Goal: Task Accomplishment & Management: Complete application form

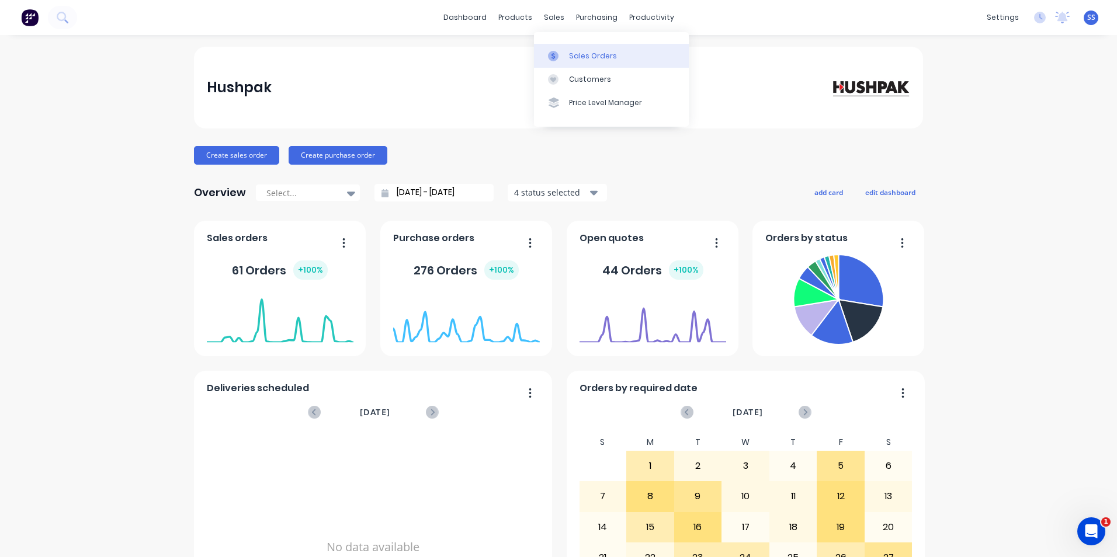
click at [560, 54] on div at bounding box center [557, 56] width 18 height 11
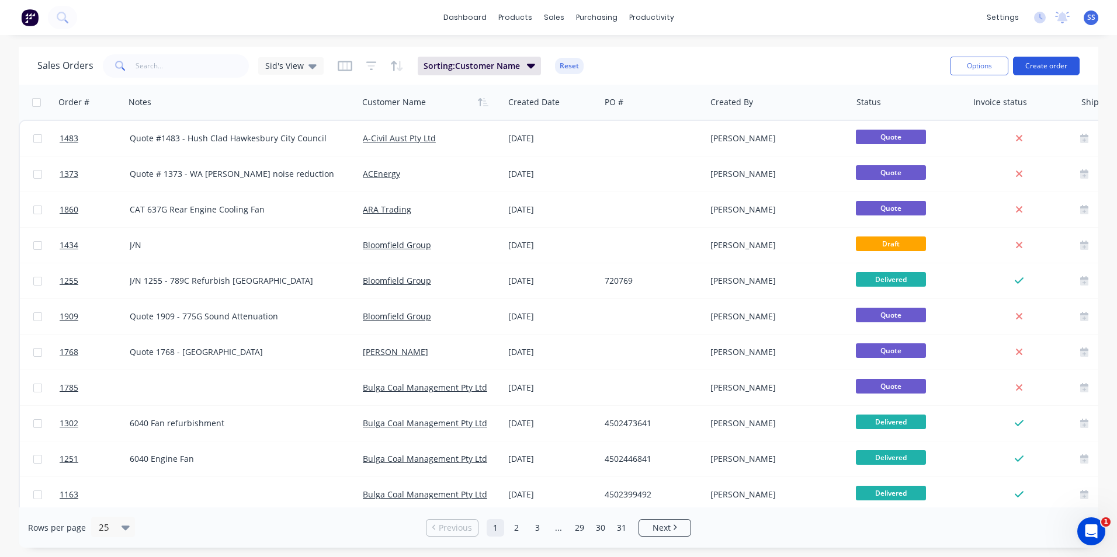
click at [1051, 65] on button "Create order" at bounding box center [1046, 66] width 67 height 19
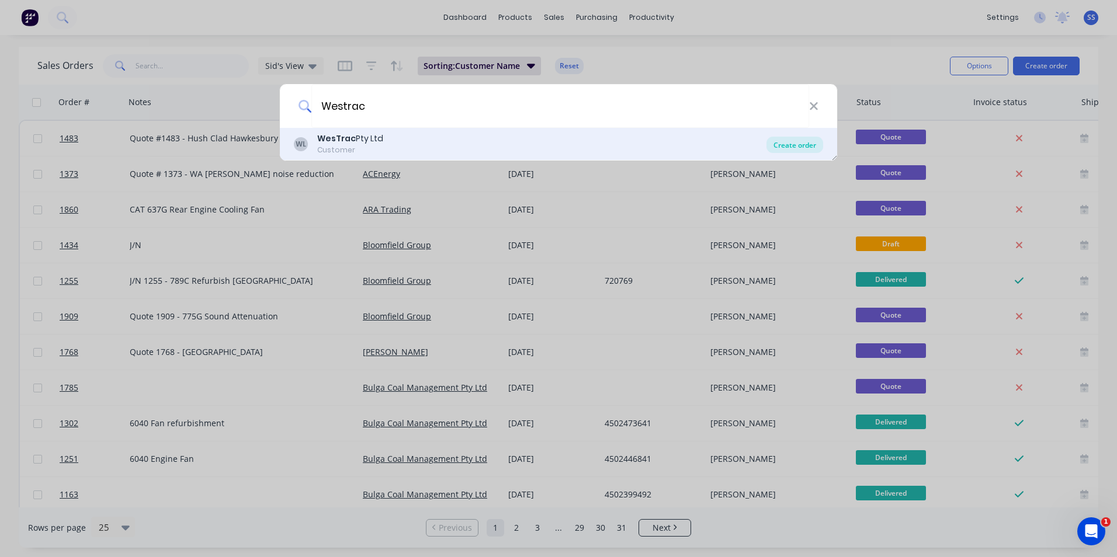
type input "Westrac"
click at [785, 145] on div "Create order" at bounding box center [794, 145] width 57 height 16
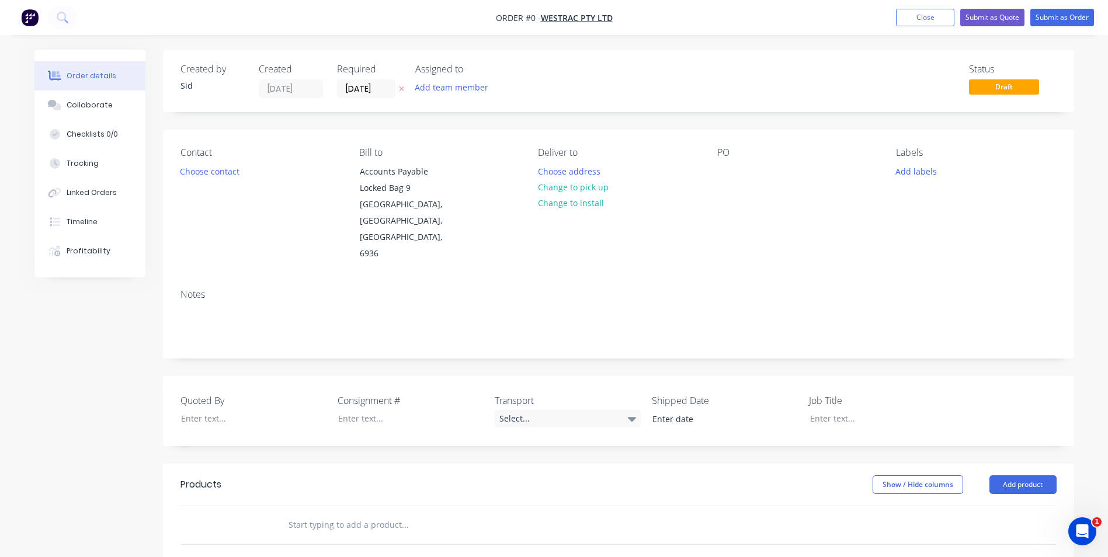
click at [233, 289] on div "Notes" at bounding box center [618, 294] width 876 height 11
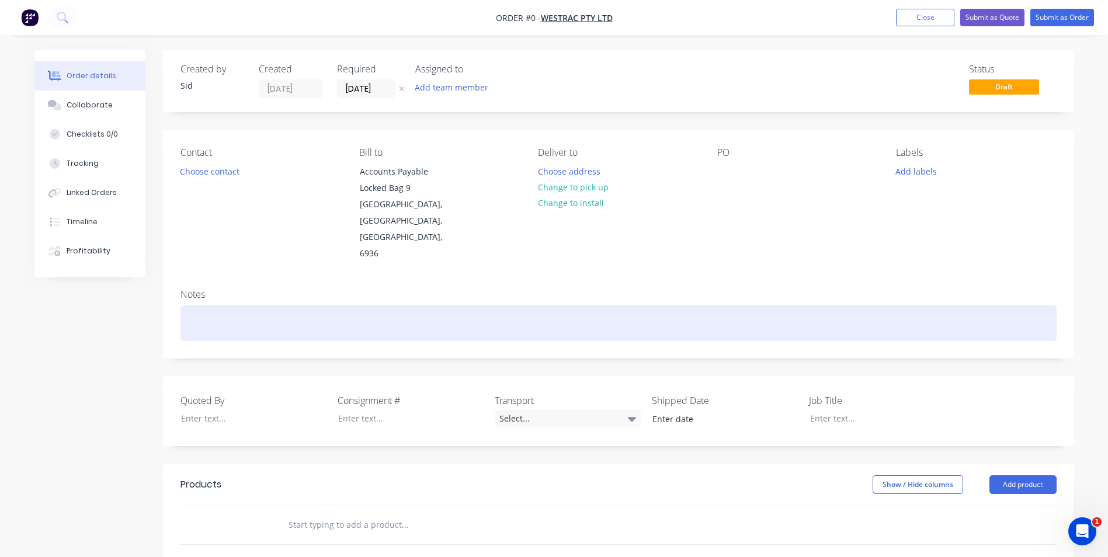
click at [231, 305] on div at bounding box center [618, 323] width 876 height 36
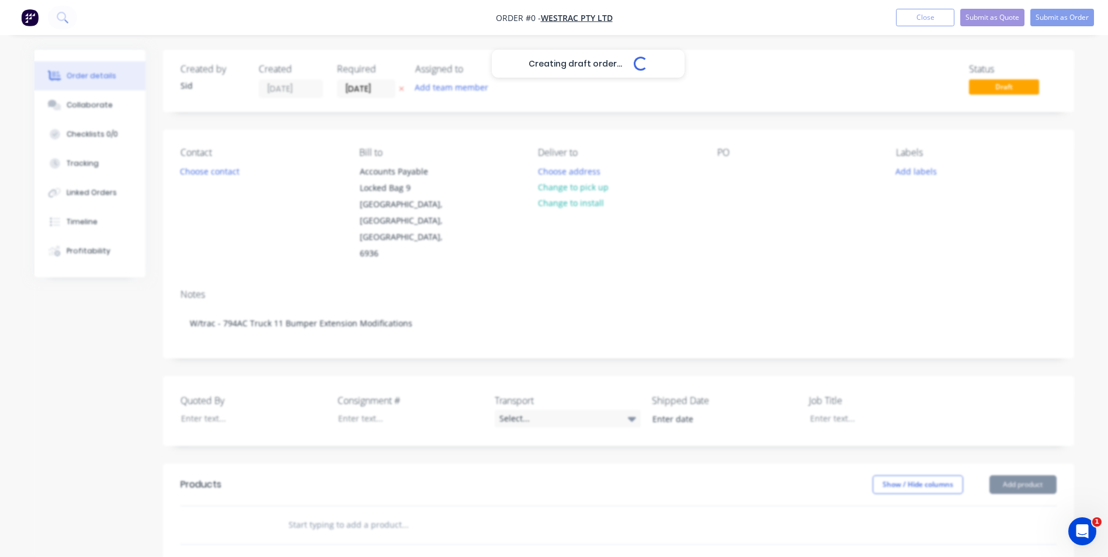
click at [82, 364] on div "Creating draft order... Loading... Order details Collaborate Checklists 0/0 Tra…" at bounding box center [554, 446] width 1063 height 793
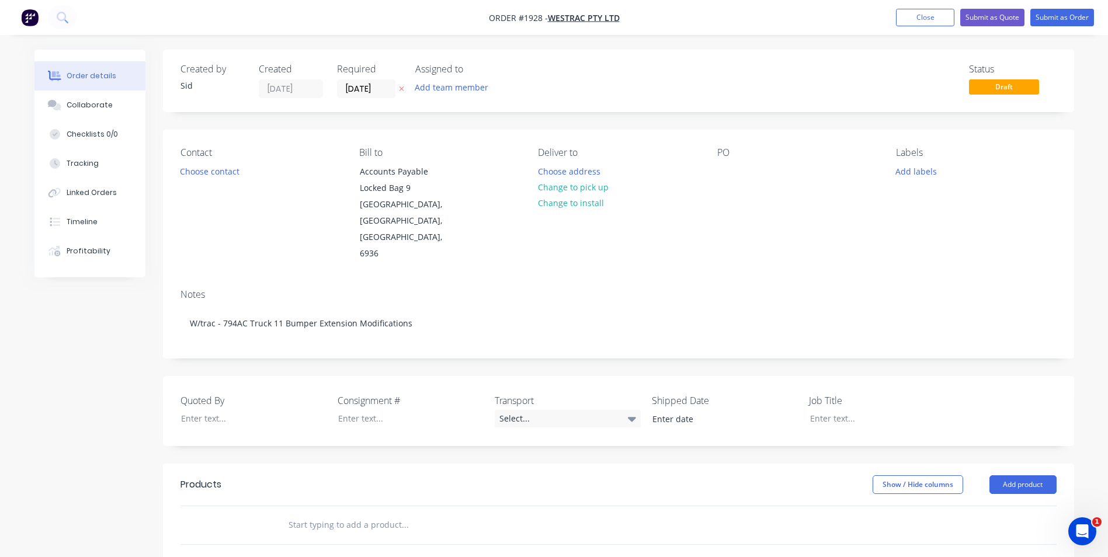
click at [325, 513] on input "text" at bounding box center [405, 524] width 234 height 23
click at [1033, 475] on button "Add product" at bounding box center [1022, 484] width 67 height 19
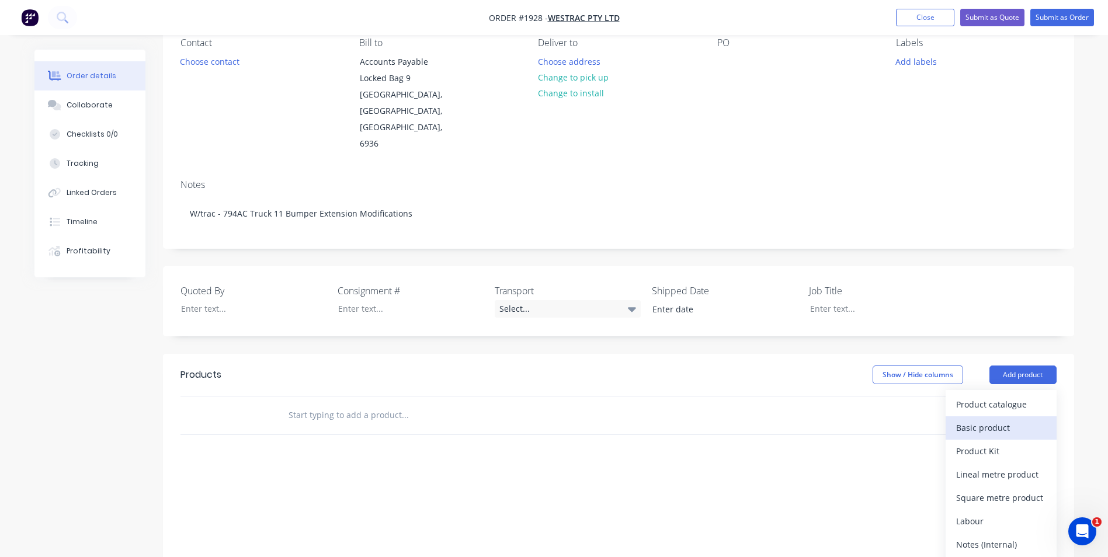
scroll to position [117, 0]
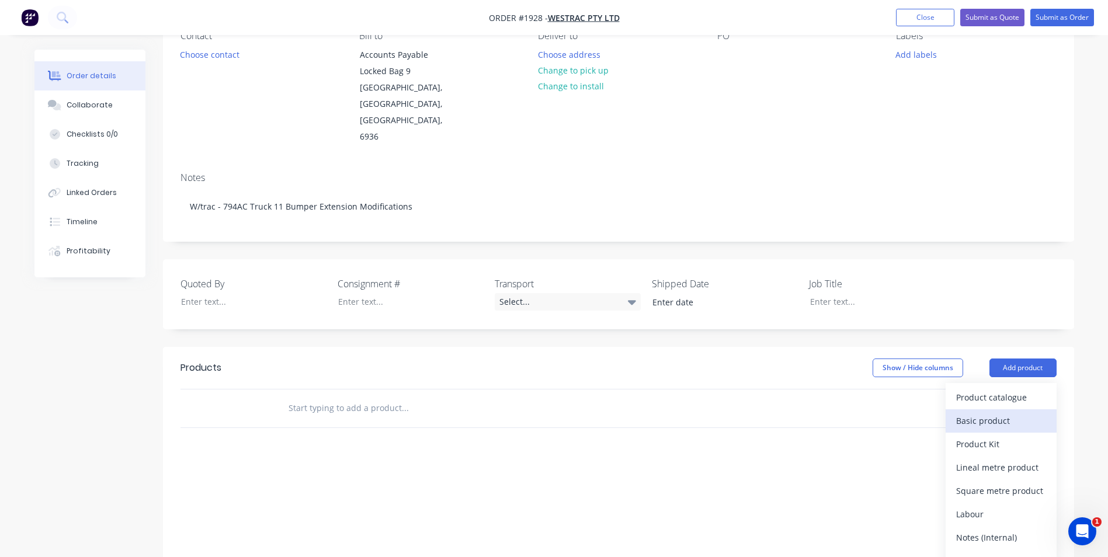
click at [1015, 412] on div "Basic product" at bounding box center [1001, 420] width 90 height 17
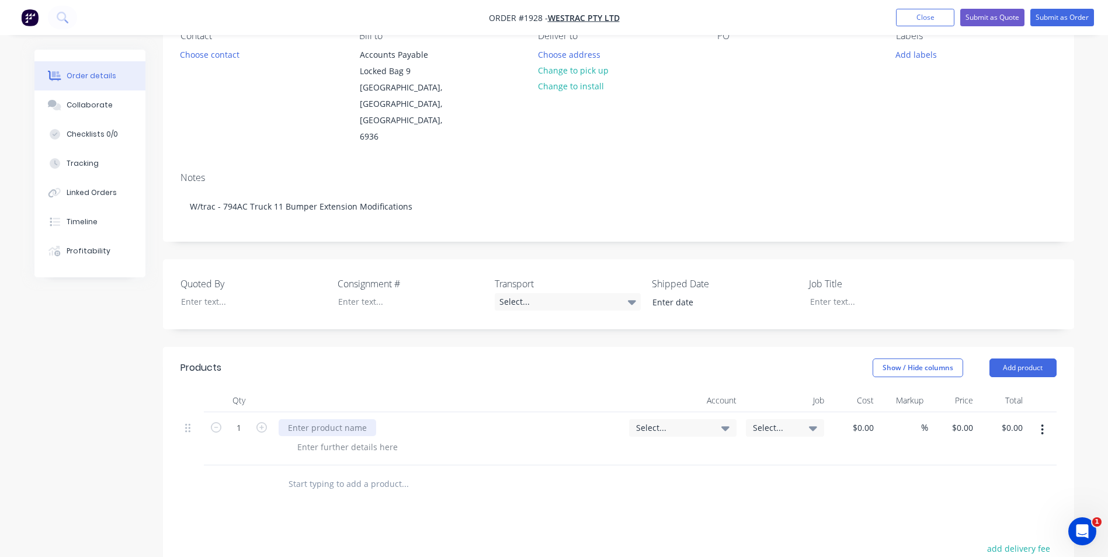
click at [338, 419] on div at bounding box center [328, 427] width 98 height 17
click at [304, 419] on div at bounding box center [328, 427] width 98 height 17
click at [391, 419] on div "794AC Bumper Extension, replacement top Plates" at bounding box center [385, 427] width 212 height 17
click at [681, 422] on span "Select..." at bounding box center [673, 428] width 74 height 12
click at [651, 452] on input at bounding box center [664, 463] width 120 height 23
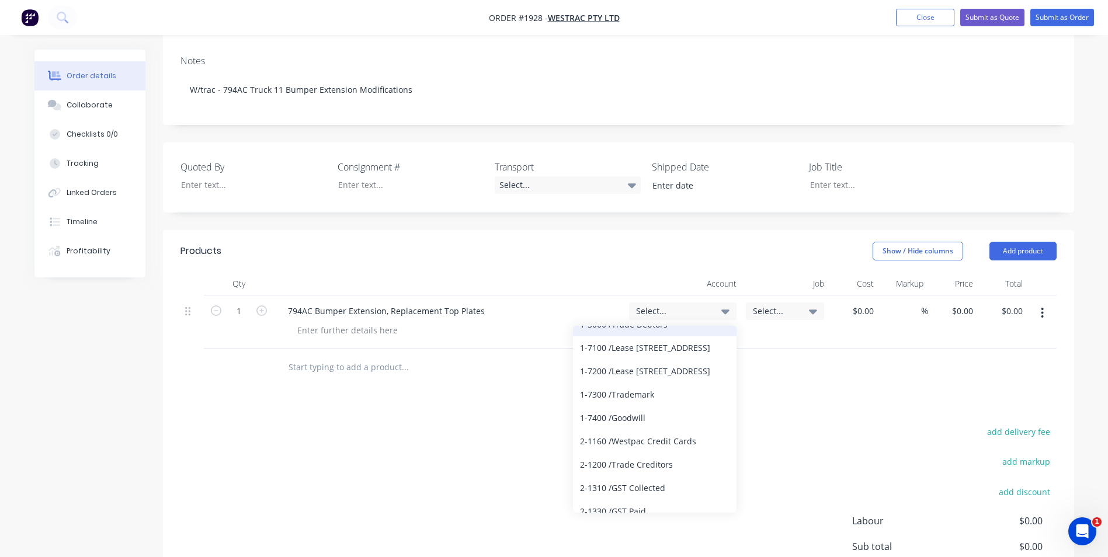
scroll to position [876, 0]
click at [68, 360] on div "Created by [PERSON_NAME] Created [DATE] Required [DATE] Assigned to Add team me…" at bounding box center [554, 250] width 1040 height 869
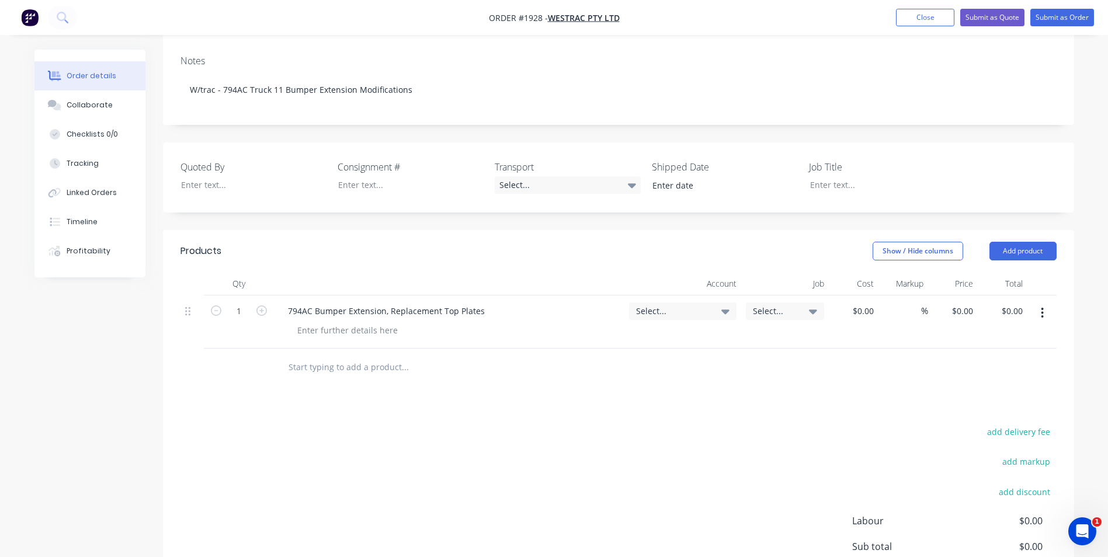
click at [723, 310] on icon at bounding box center [725, 312] width 8 height 5
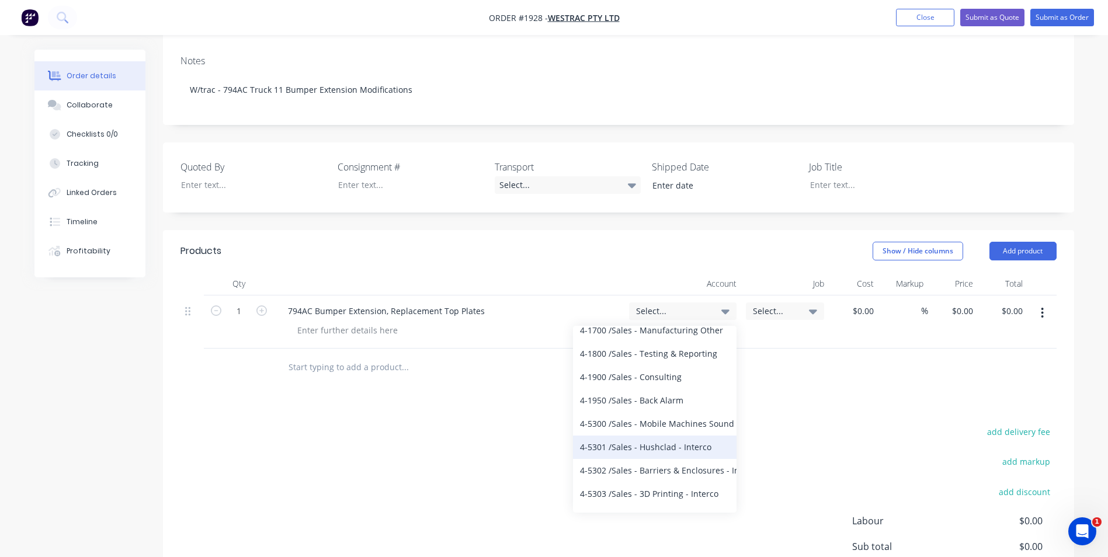
scroll to position [2103, 0]
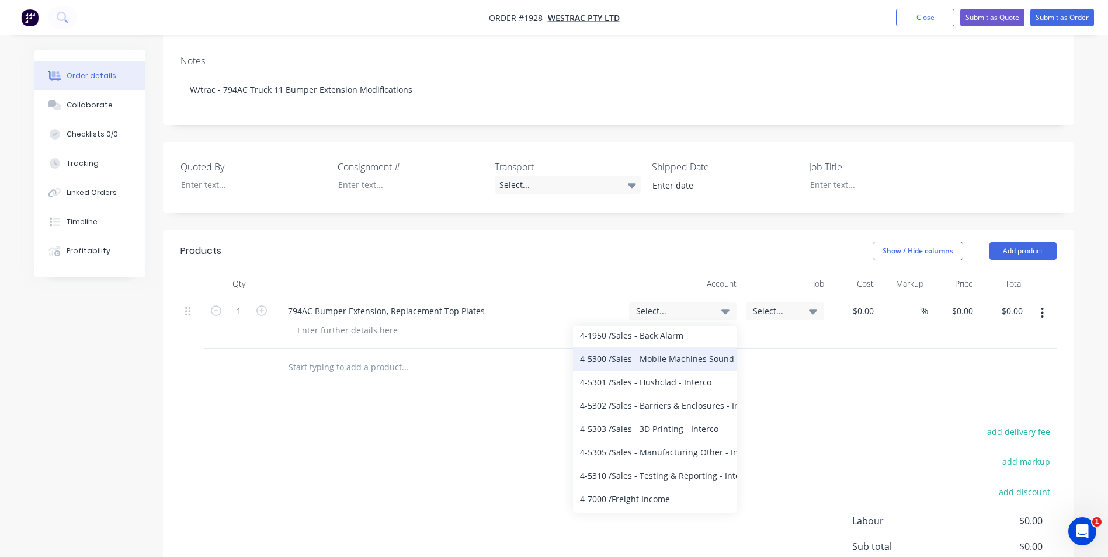
click at [709, 348] on div "4-5300 / Sales - Mobile Machines Sound - Interco" at bounding box center [655, 359] width 164 height 23
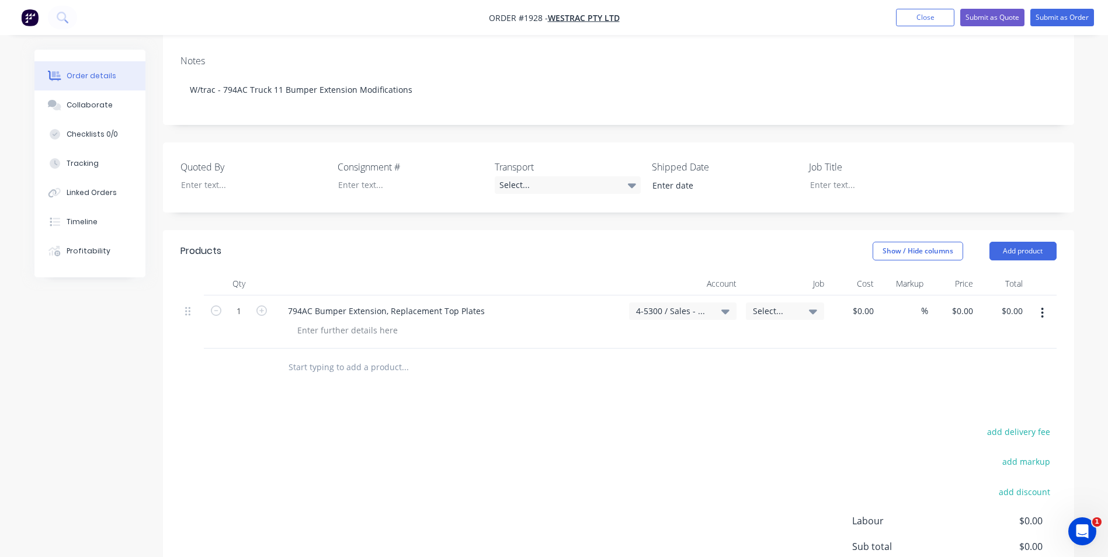
click at [707, 424] on div "add delivery fee add markup add discount Labour $0.00 Sub total $0.00 Margin $0…" at bounding box center [618, 536] width 876 height 225
click at [728, 305] on icon at bounding box center [725, 311] width 8 height 13
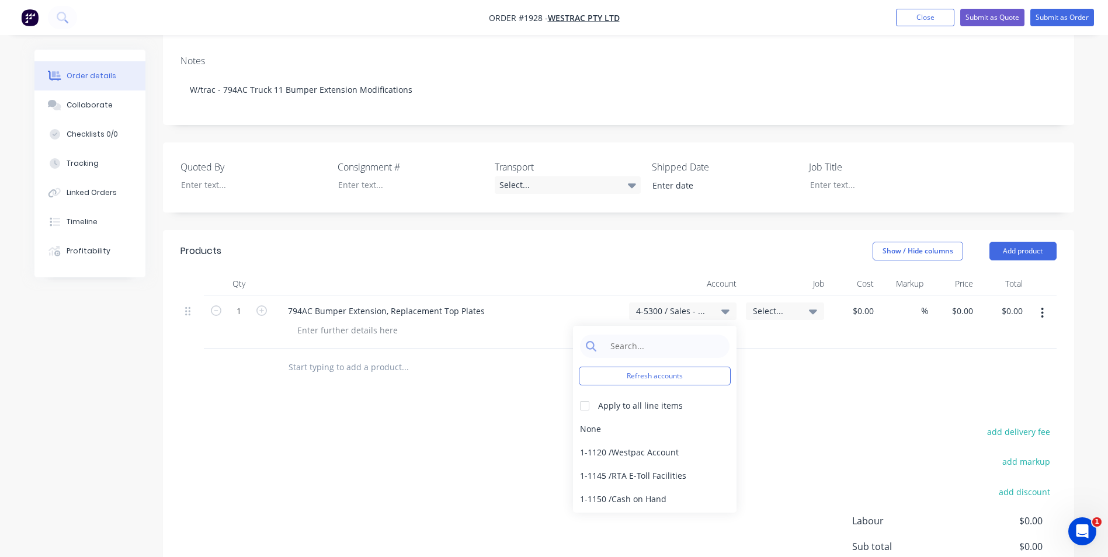
click at [728, 305] on icon at bounding box center [725, 311] width 8 height 13
click at [770, 351] on div at bounding box center [618, 368] width 876 height 38
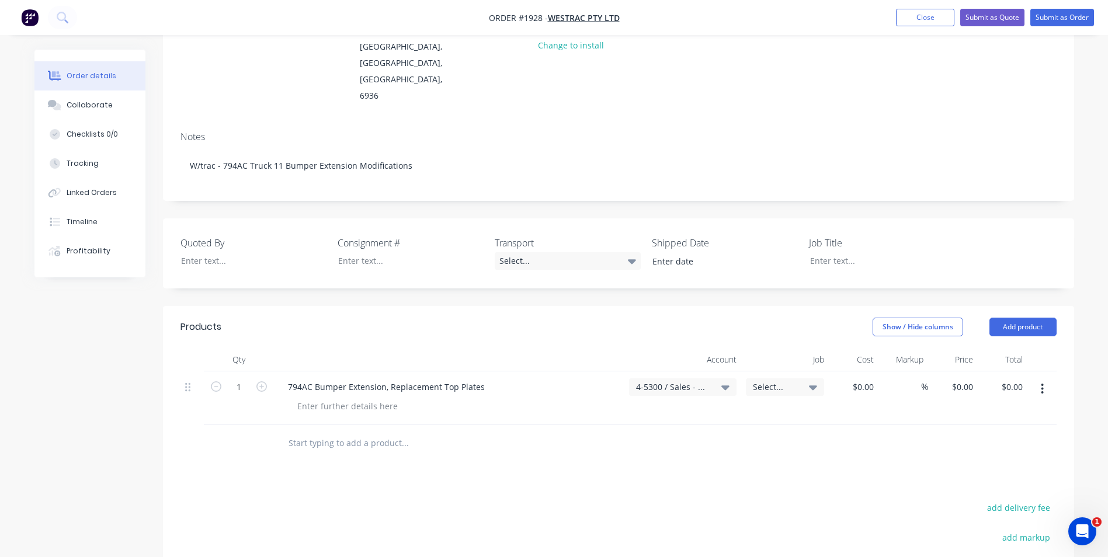
scroll to position [175, 0]
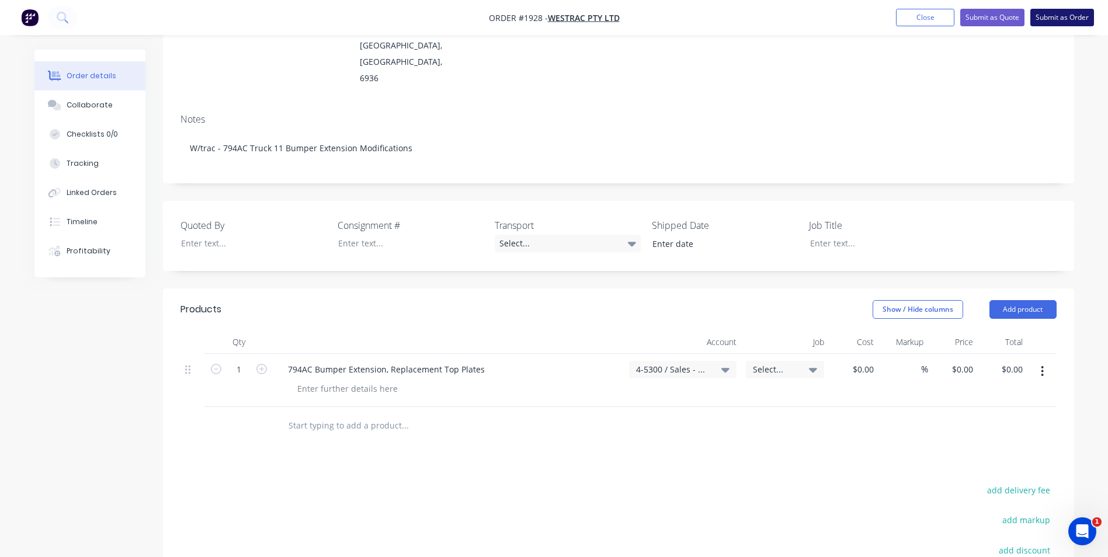
click at [1039, 12] on button "Submit as Order" at bounding box center [1062, 18] width 64 height 18
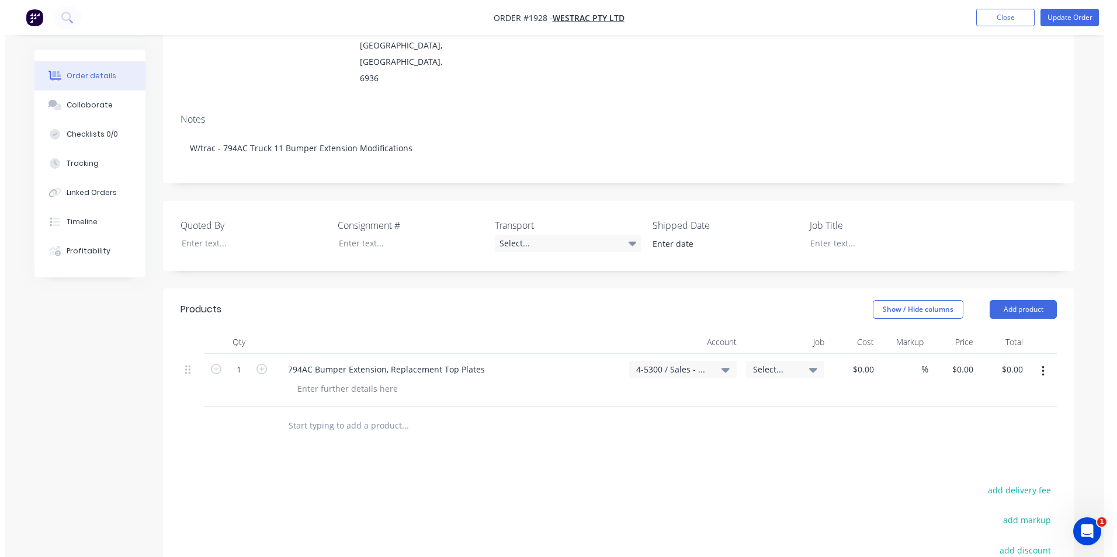
scroll to position [0, 0]
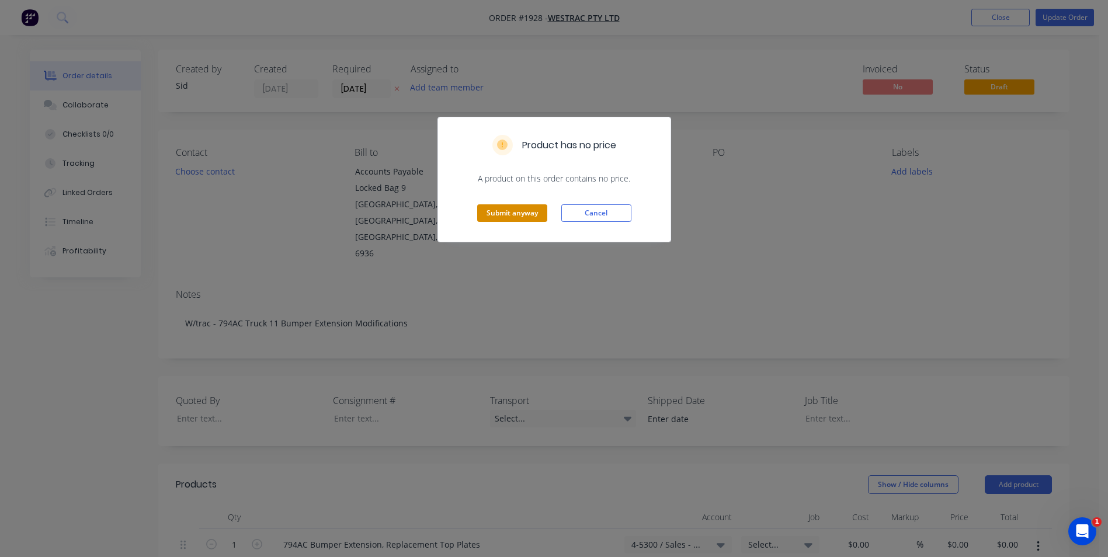
click at [520, 216] on button "Submit anyway" at bounding box center [512, 213] width 70 height 18
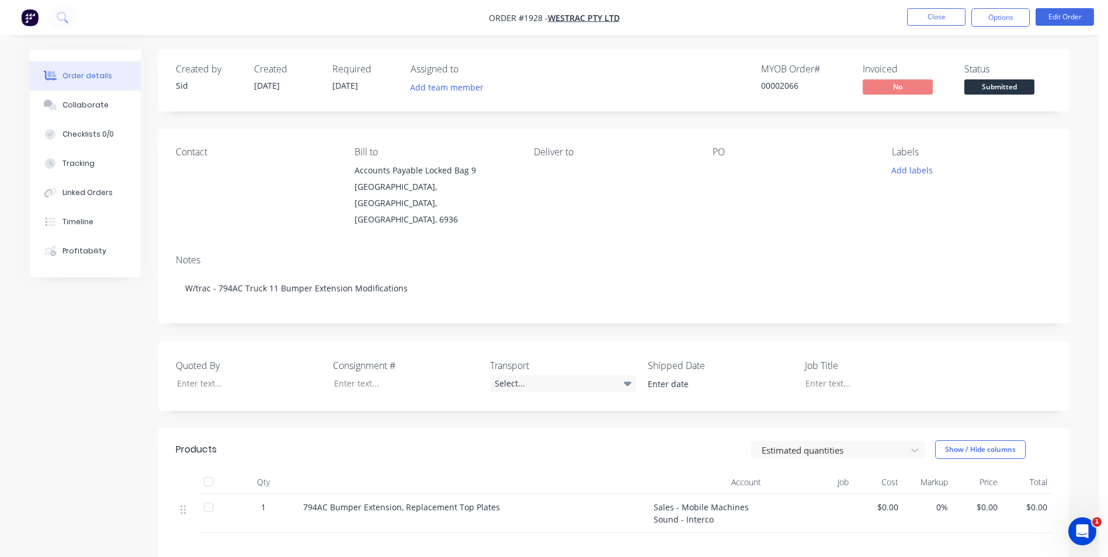
click at [78, 341] on div "Created by [PERSON_NAME] Created [DATE] Required [DATE] Assigned to Add team me…" at bounding box center [550, 396] width 1040 height 692
click at [61, 419] on div "Created by [PERSON_NAME] Created [DATE] Required [DATE] Assigned to Add team me…" at bounding box center [550, 396] width 1040 height 692
click at [1055, 21] on button "Edit Order" at bounding box center [1065, 17] width 58 height 18
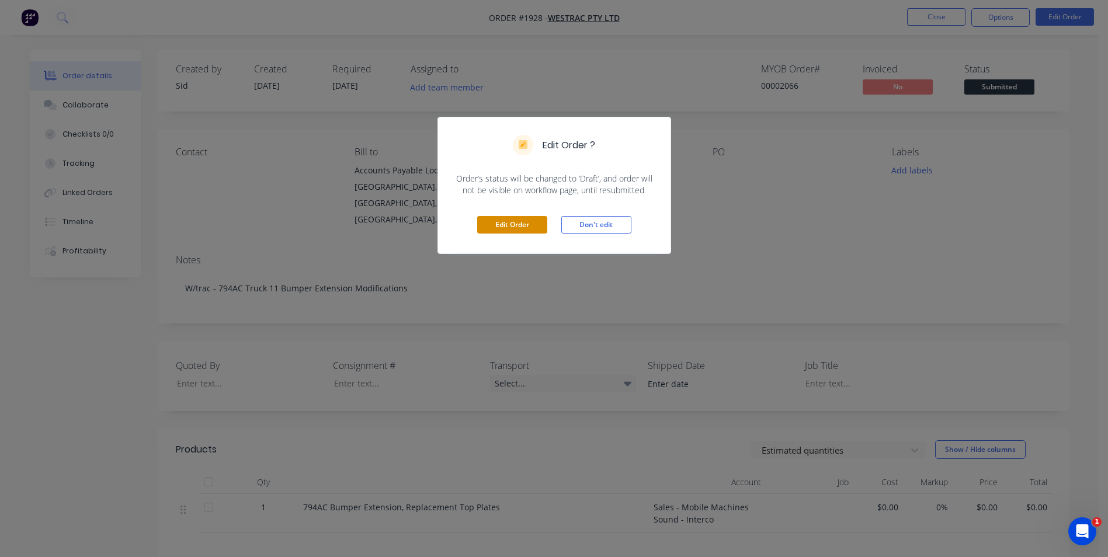
click at [506, 221] on button "Edit Order" at bounding box center [512, 225] width 70 height 18
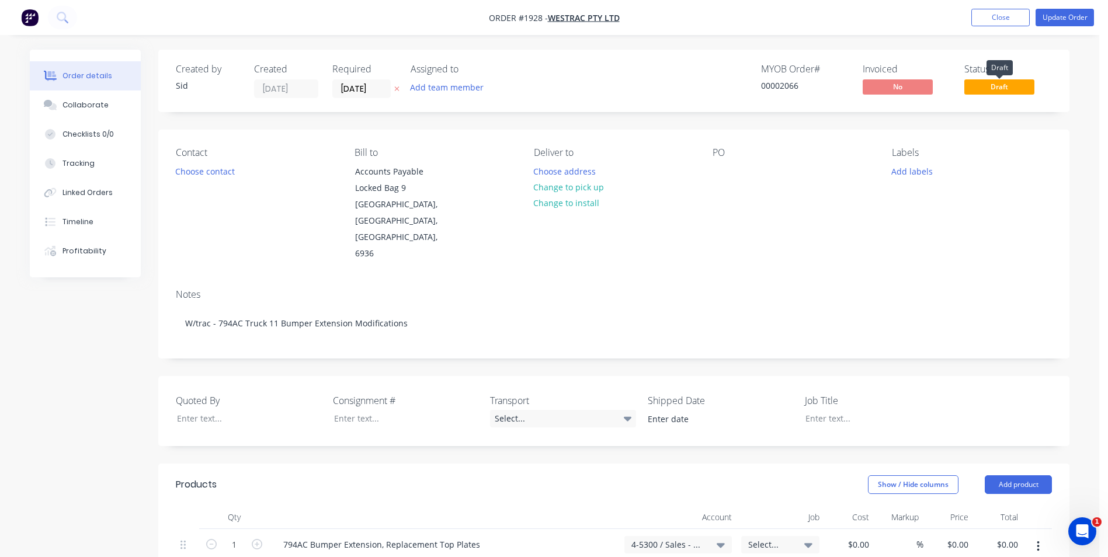
click at [993, 88] on span "Draft" at bounding box center [999, 86] width 70 height 15
click at [1009, 85] on span "Draft" at bounding box center [999, 86] width 70 height 15
click at [999, 90] on span "Draft" at bounding box center [999, 86] width 70 height 15
click at [994, 21] on button "Close" at bounding box center [1000, 18] width 58 height 18
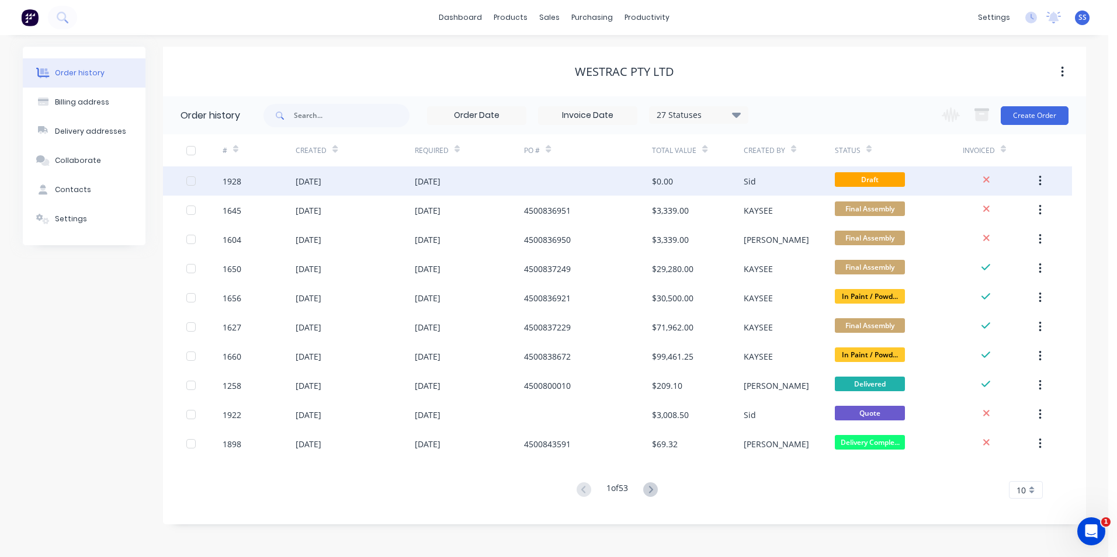
click at [233, 182] on div "1928" at bounding box center [232, 181] width 19 height 12
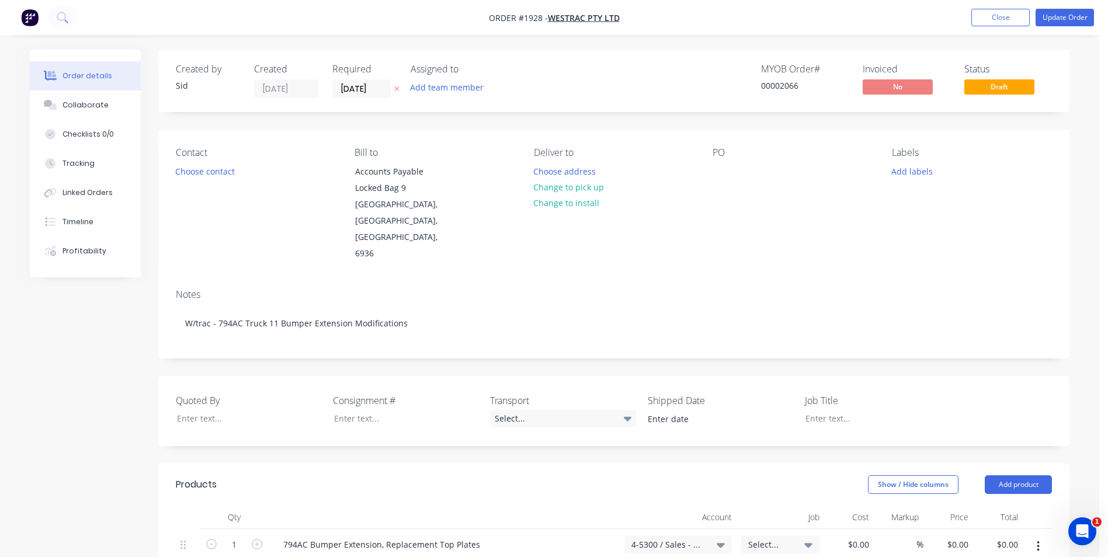
click at [1003, 91] on span "Draft" at bounding box center [999, 86] width 70 height 15
click at [683, 539] on span "4-5300 / Sales - Mobile Machines Sound - Interco" at bounding box center [668, 545] width 74 height 12
click at [1086, 312] on div "Order details Collaborate Checklists 0/0 Tracking Linked Orders Timeline Profit…" at bounding box center [549, 459] width 1099 height 918
click at [1057, 16] on button "Update Order" at bounding box center [1065, 18] width 58 height 18
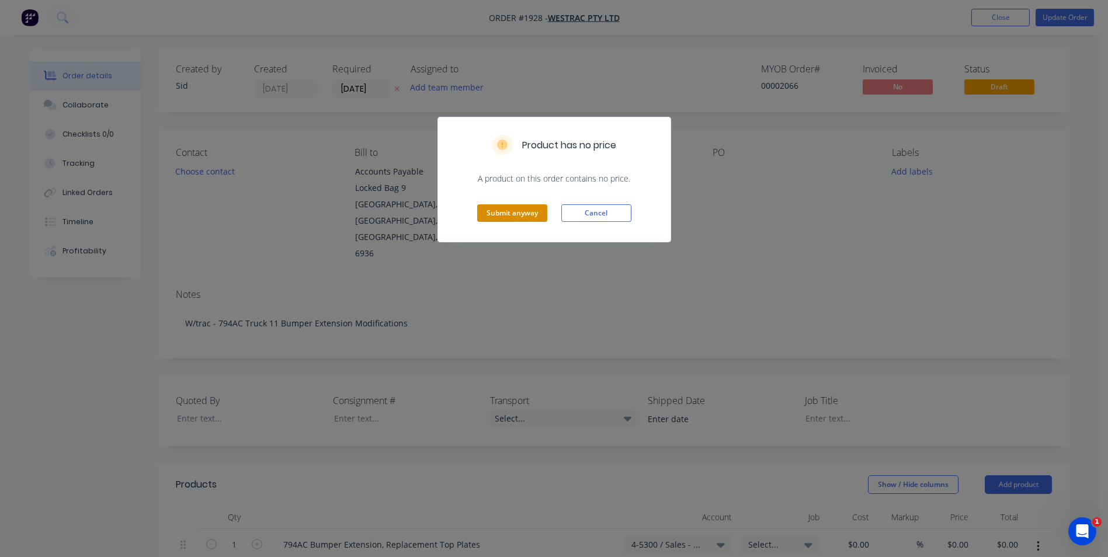
click at [512, 213] on button "Submit anyway" at bounding box center [512, 213] width 70 height 18
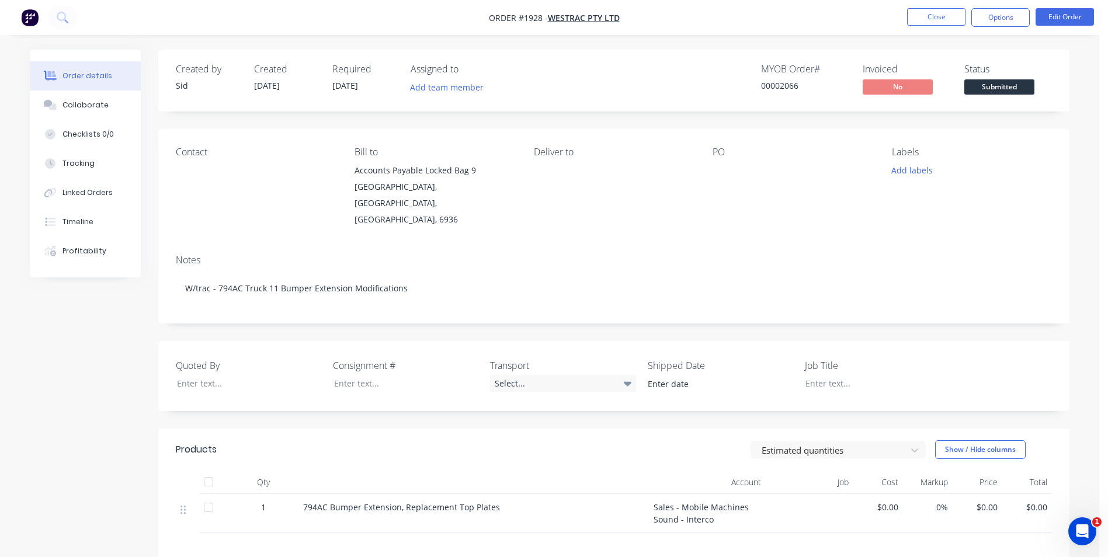
click at [97, 402] on div "Created by [PERSON_NAME] Created [DATE] Required [DATE] Assigned to Add team me…" at bounding box center [550, 396] width 1040 height 692
click at [943, 20] on button "Close" at bounding box center [936, 17] width 58 height 18
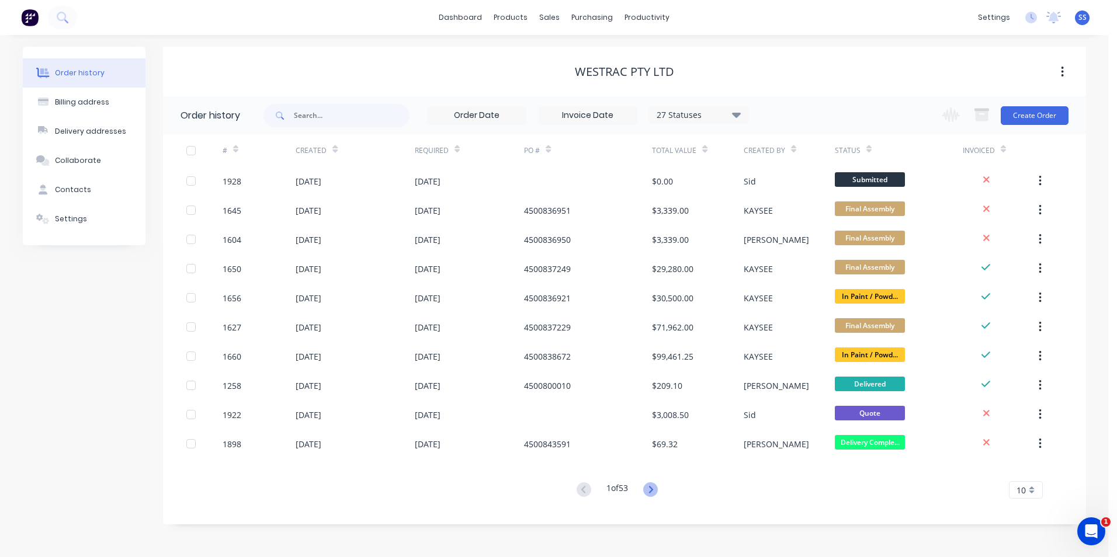
click at [653, 490] on icon at bounding box center [651, 489] width 4 height 7
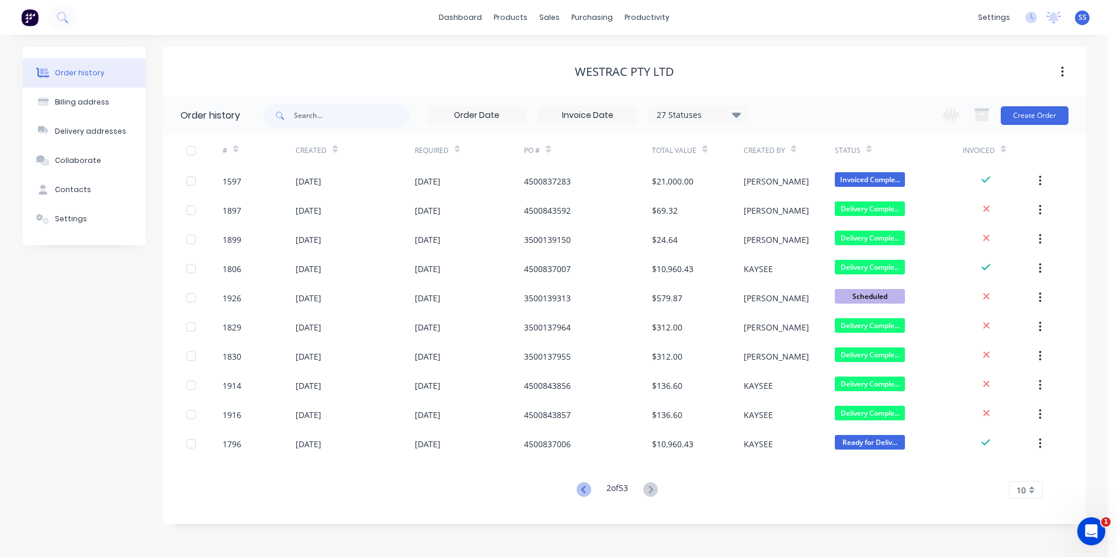
click at [586, 489] on icon at bounding box center [583, 489] width 15 height 15
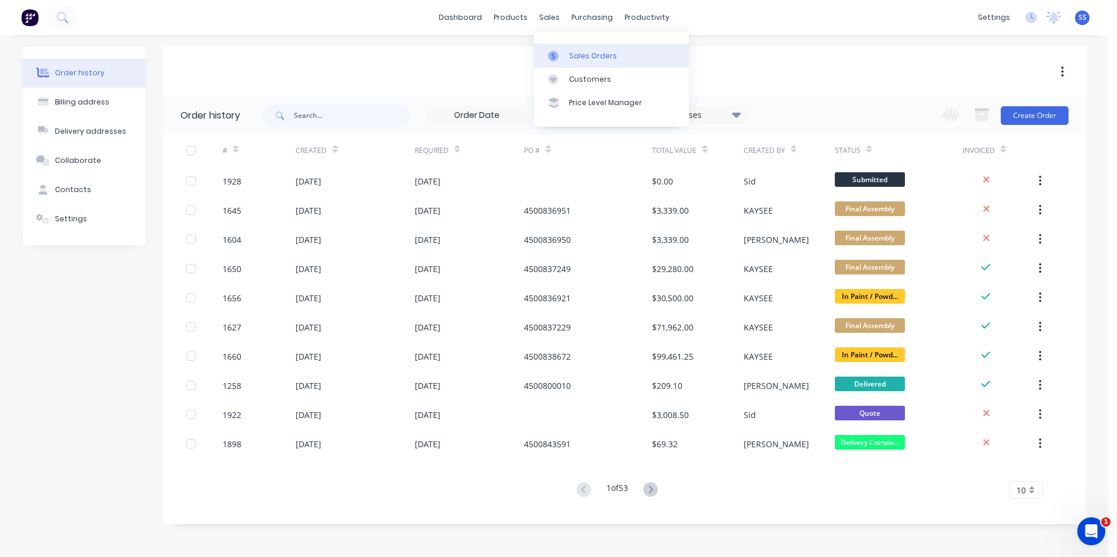
click at [578, 50] on link "Sales Orders" at bounding box center [611, 55] width 155 height 23
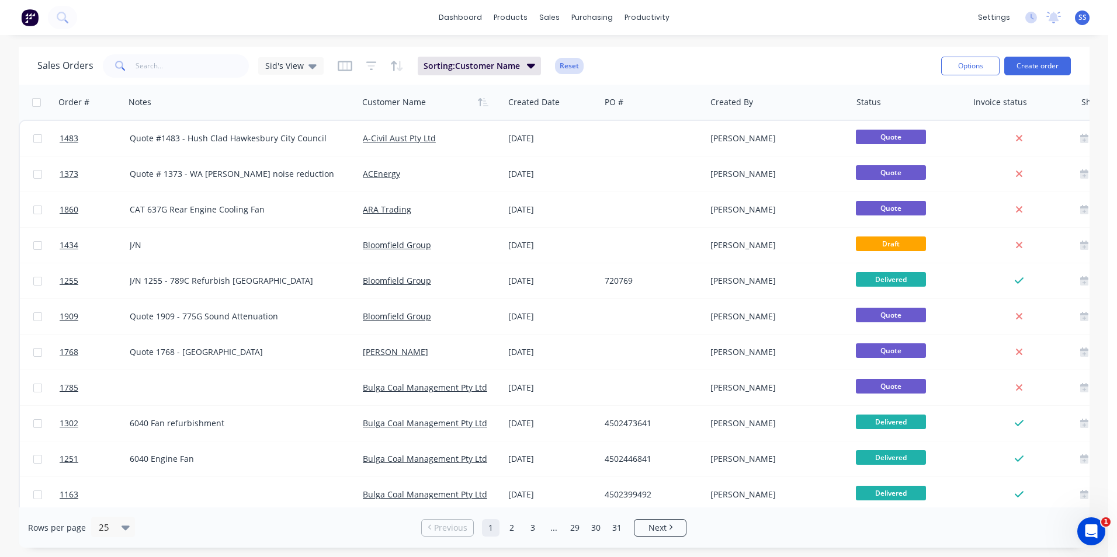
click at [567, 68] on button "Reset" at bounding box center [569, 66] width 29 height 16
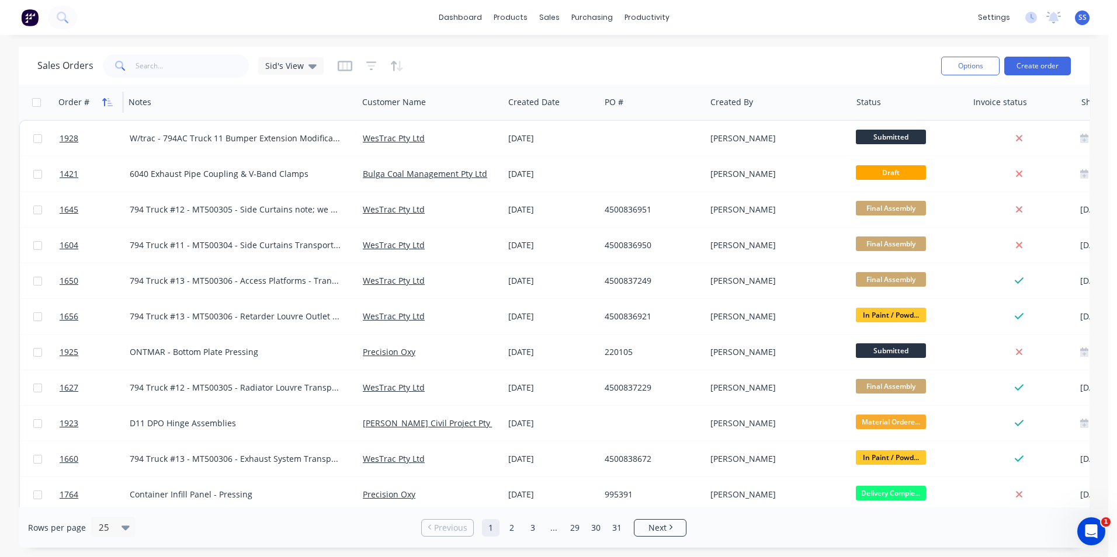
click at [108, 100] on icon "button" at bounding box center [107, 102] width 11 height 9
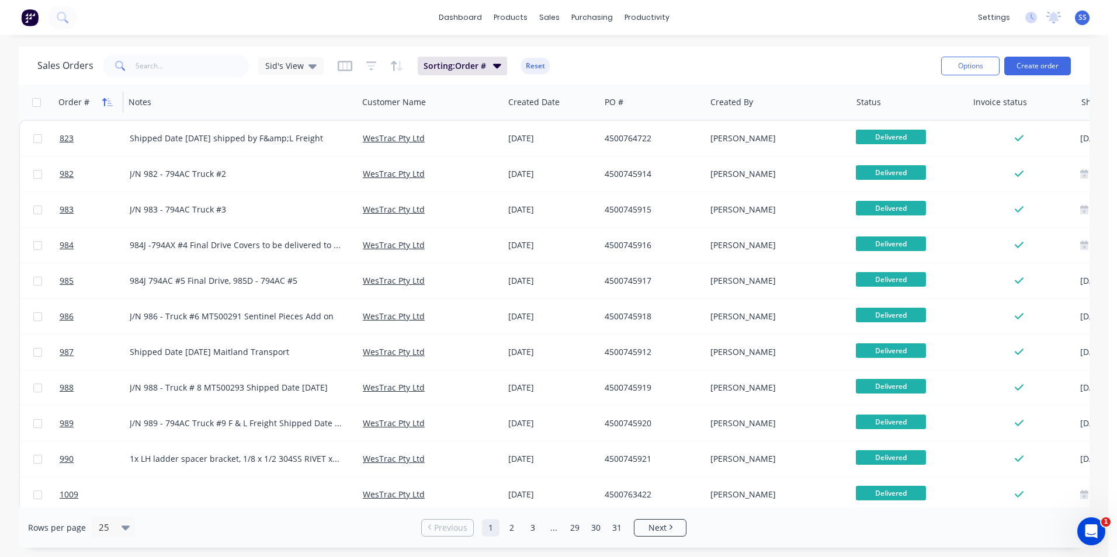
click at [112, 99] on icon "button" at bounding box center [107, 102] width 11 height 9
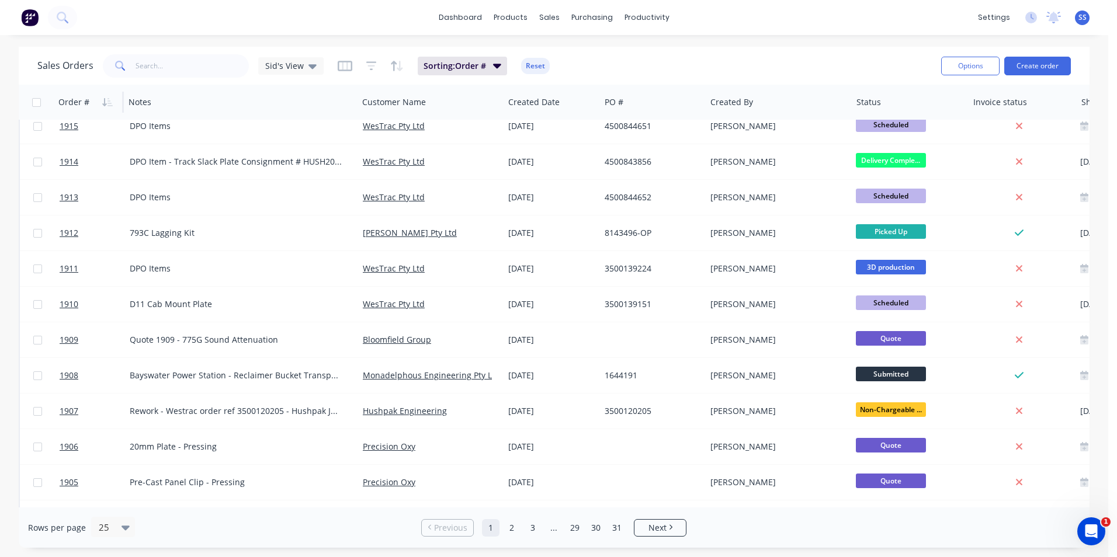
scroll to position [509, 0]
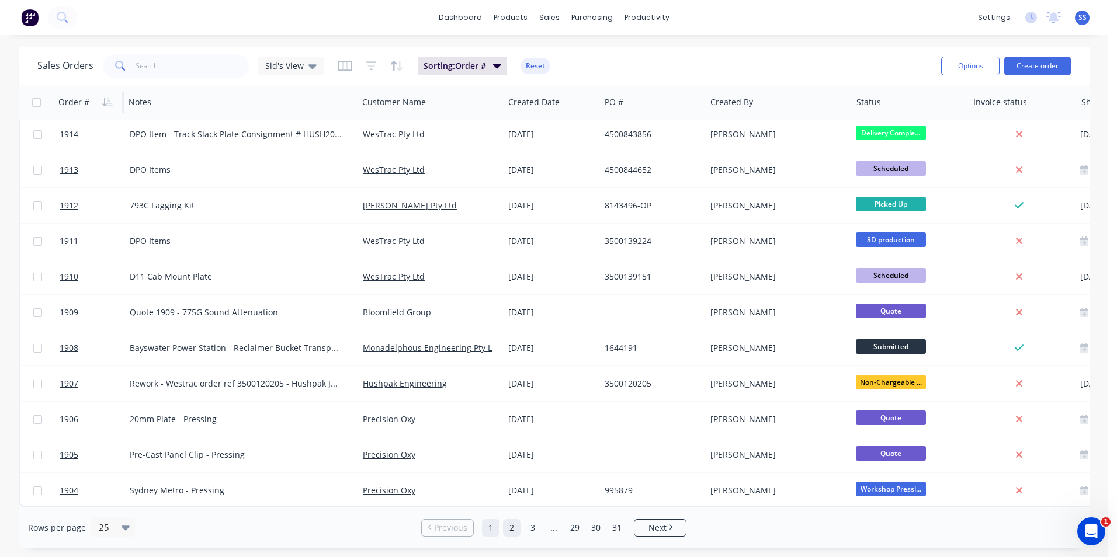
click at [508, 525] on link "2" at bounding box center [512, 528] width 18 height 18
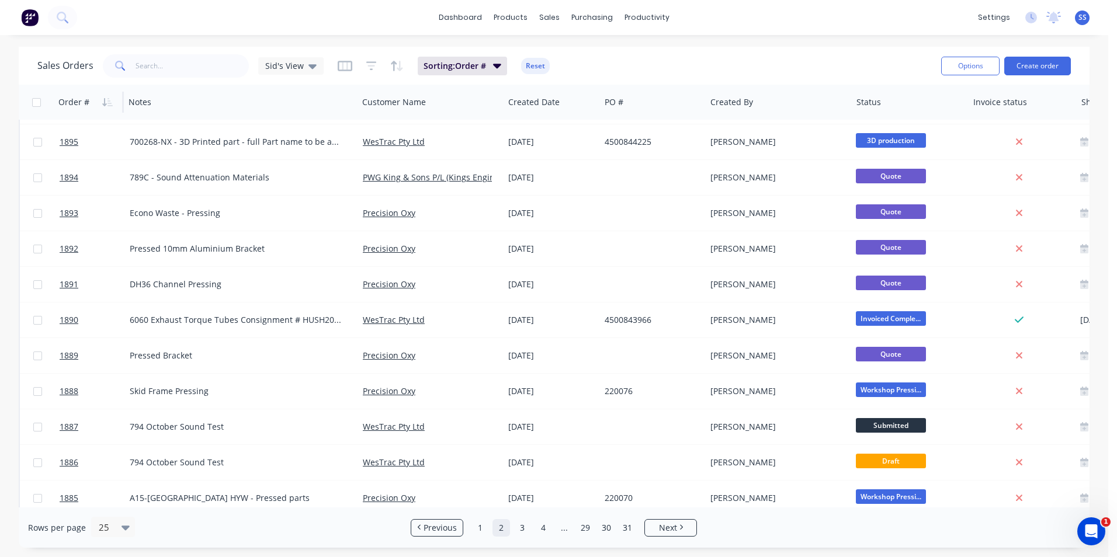
scroll to position [292, 0]
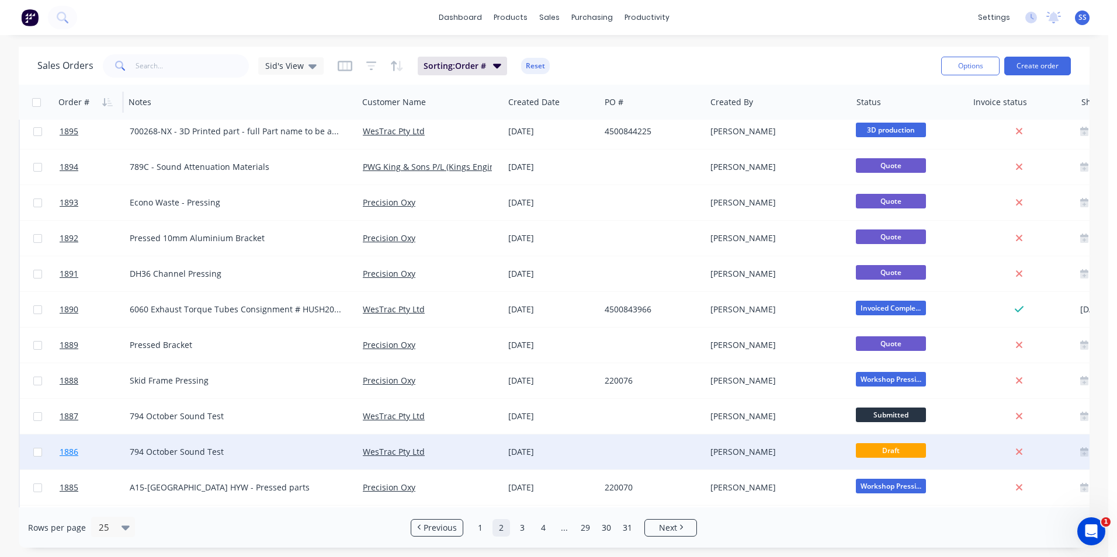
click at [73, 450] on span "1886" at bounding box center [69, 452] width 19 height 12
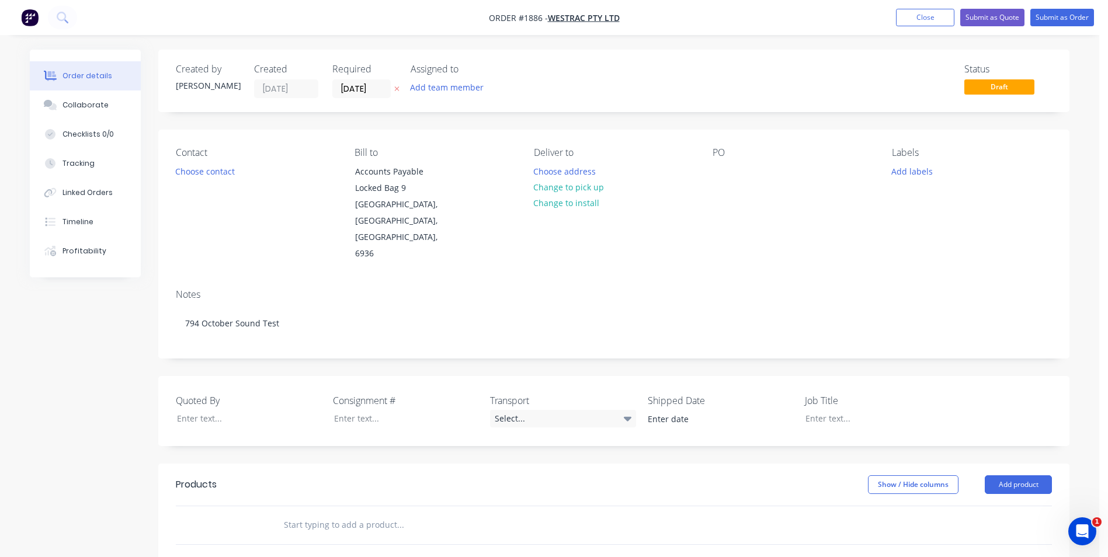
click at [366, 513] on input "text" at bounding box center [400, 524] width 234 height 23
click at [63, 356] on div "Created by [PERSON_NAME] Created [DATE] Required [DATE] Assigned to Add team me…" at bounding box center [550, 446] width 1040 height 793
click at [912, 18] on button "Close" at bounding box center [925, 18] width 58 height 18
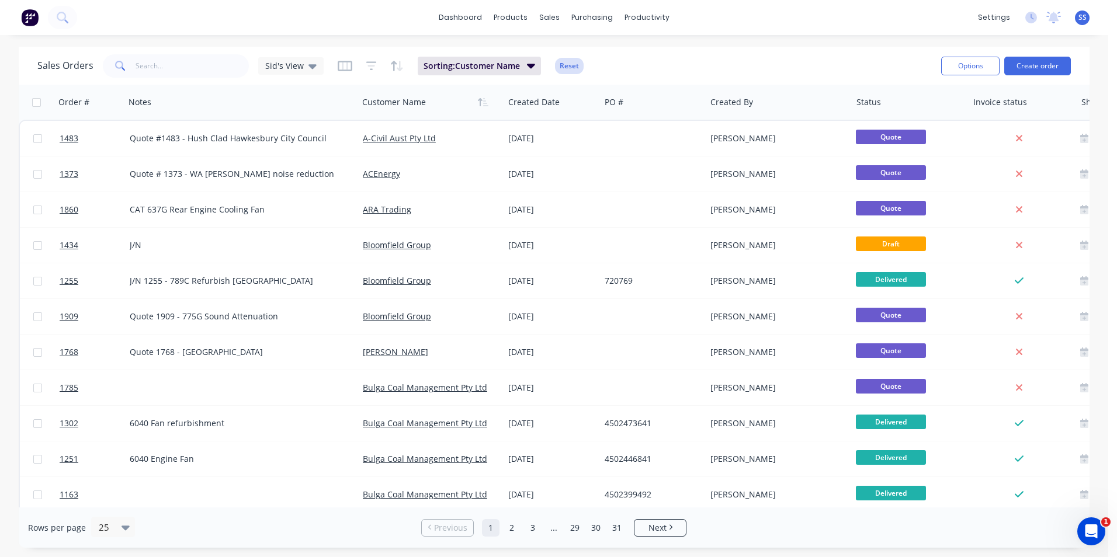
click at [575, 63] on button "Reset" at bounding box center [569, 66] width 29 height 16
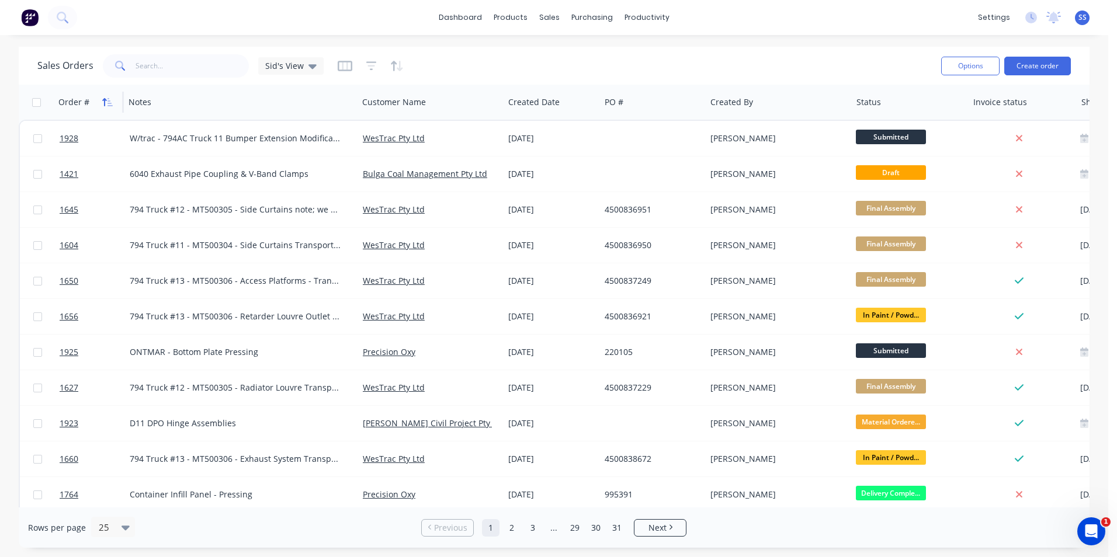
click at [105, 101] on icon "button" at bounding box center [107, 102] width 11 height 9
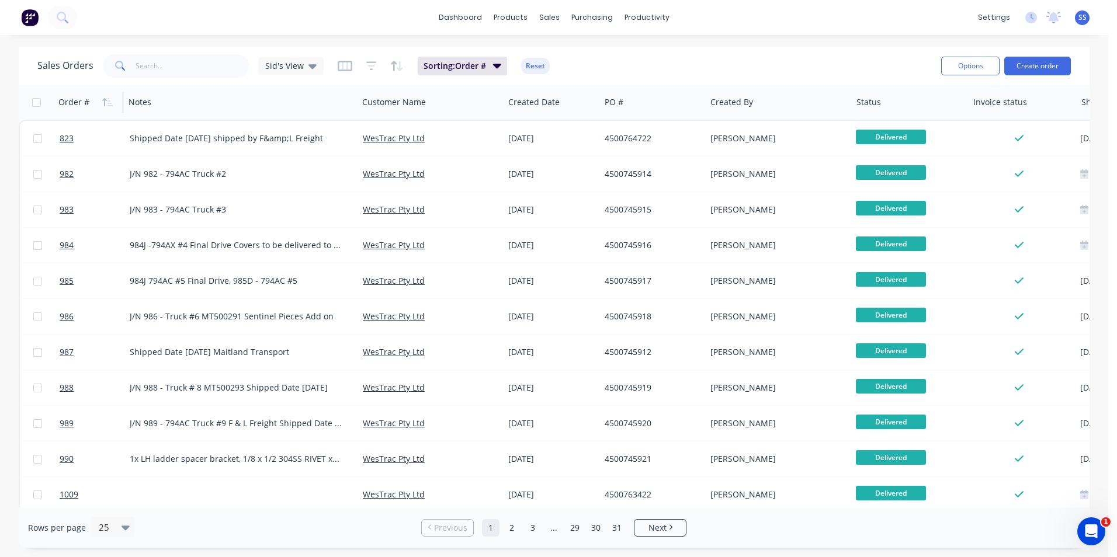
click at [105, 101] on icon "button" at bounding box center [107, 102] width 11 height 9
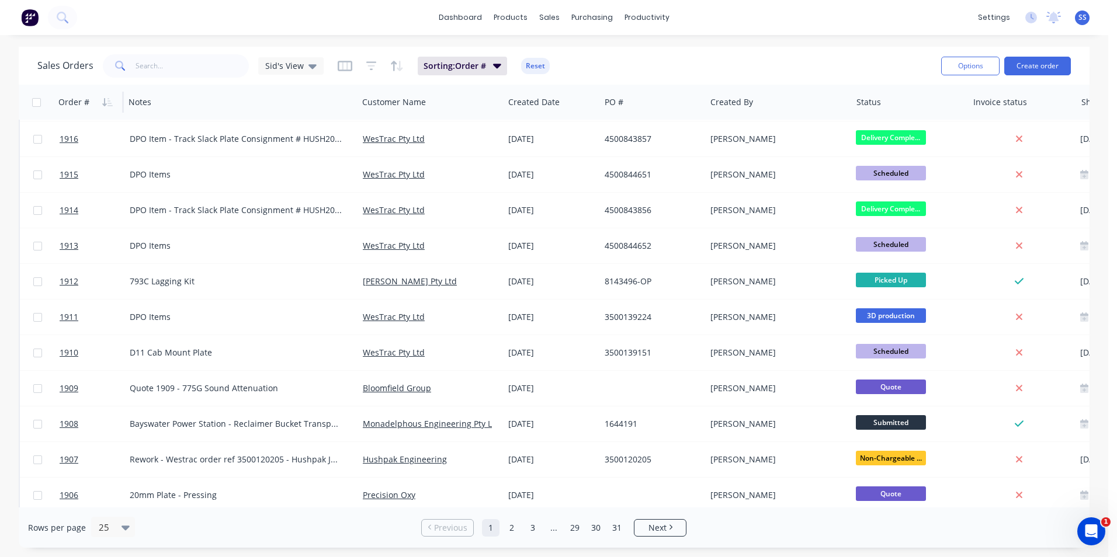
scroll to position [509, 0]
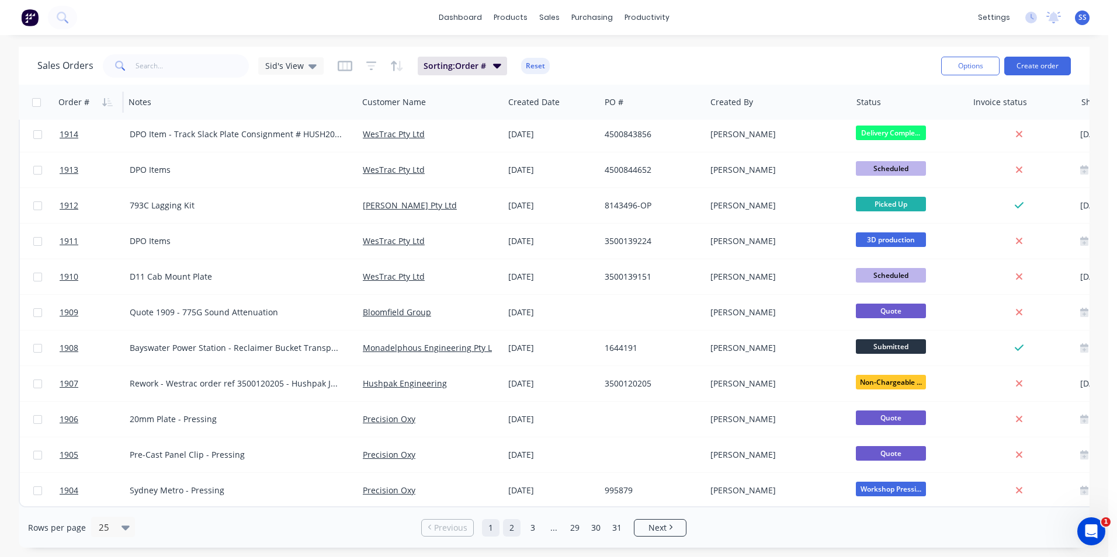
click at [509, 527] on link "2" at bounding box center [512, 528] width 18 height 18
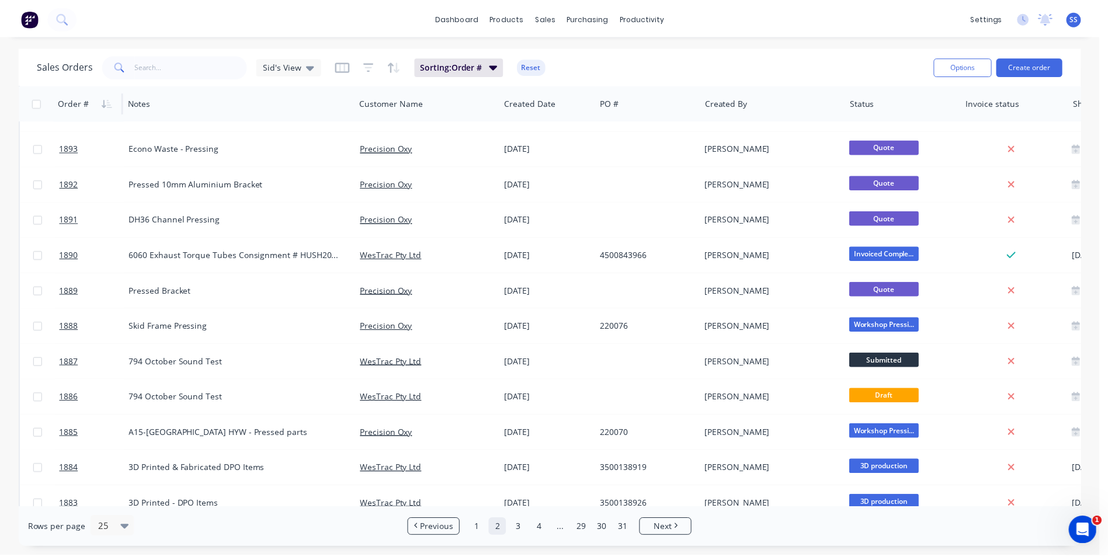
scroll to position [350, 0]
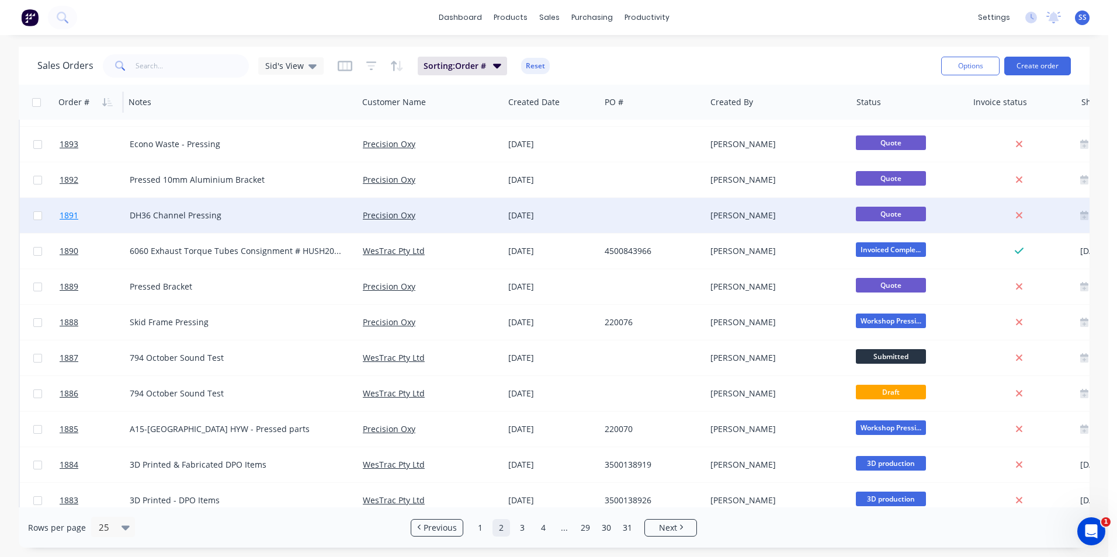
click at [70, 215] on span "1891" at bounding box center [69, 216] width 19 height 12
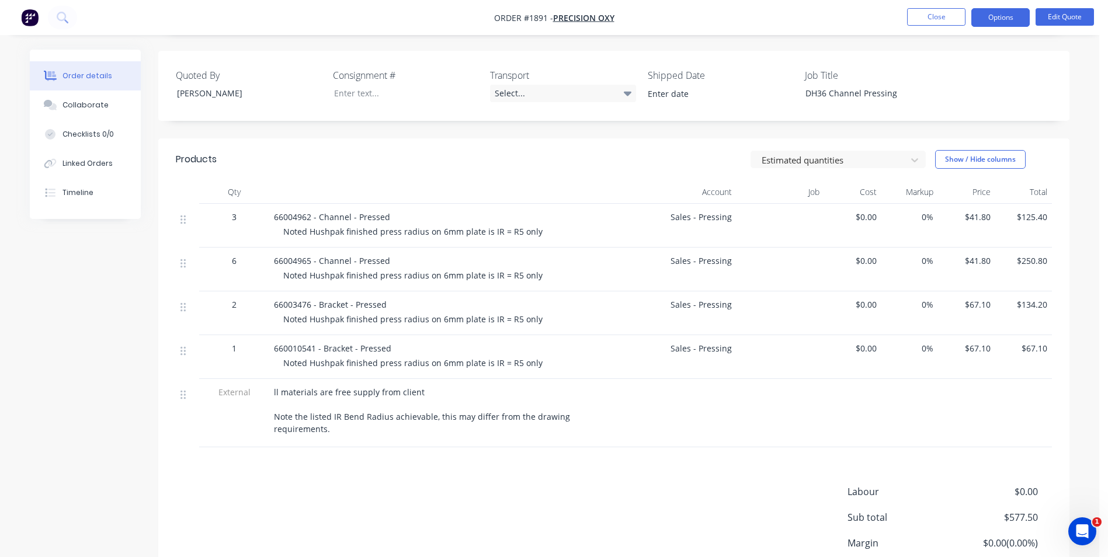
scroll to position [292, 0]
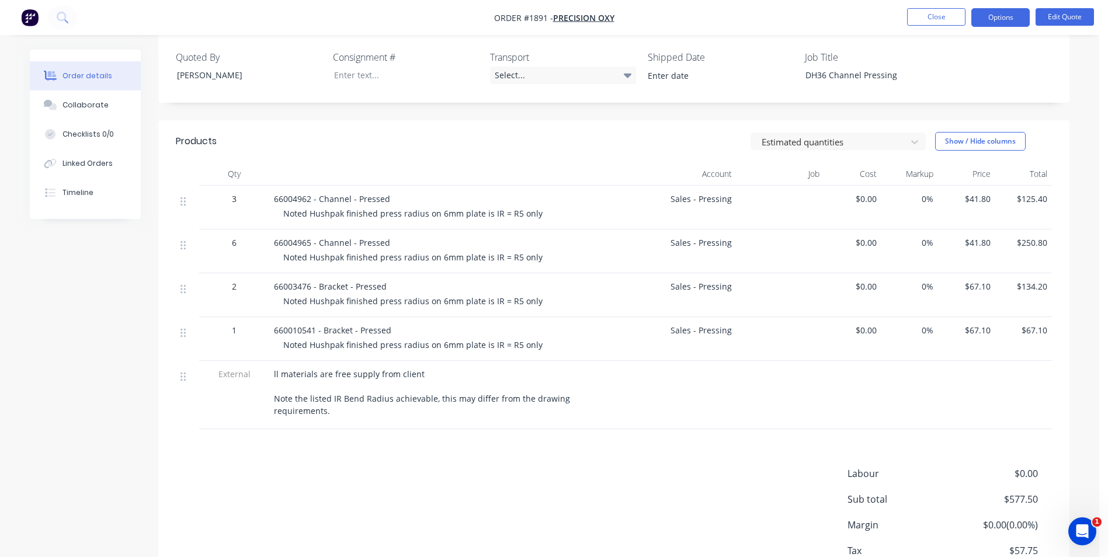
click at [703, 203] on div "Sales - Pressing" at bounding box center [678, 208] width 117 height 44
click at [456, 209] on span "Noted Hushpak finished press radius on 6mm plate is IR = R5 only" at bounding box center [412, 213] width 259 height 11
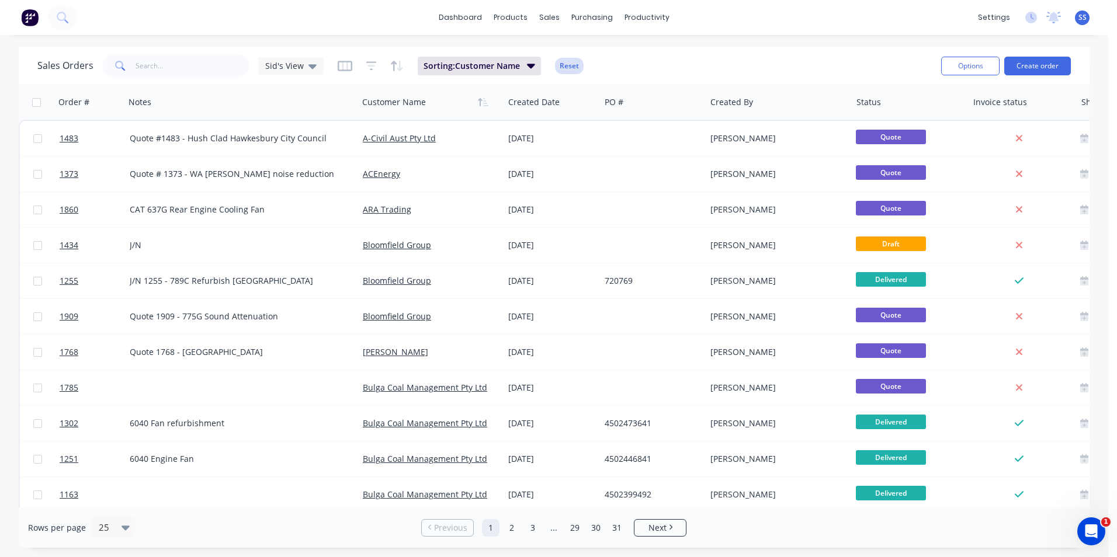
click at [568, 66] on button "Reset" at bounding box center [569, 66] width 29 height 16
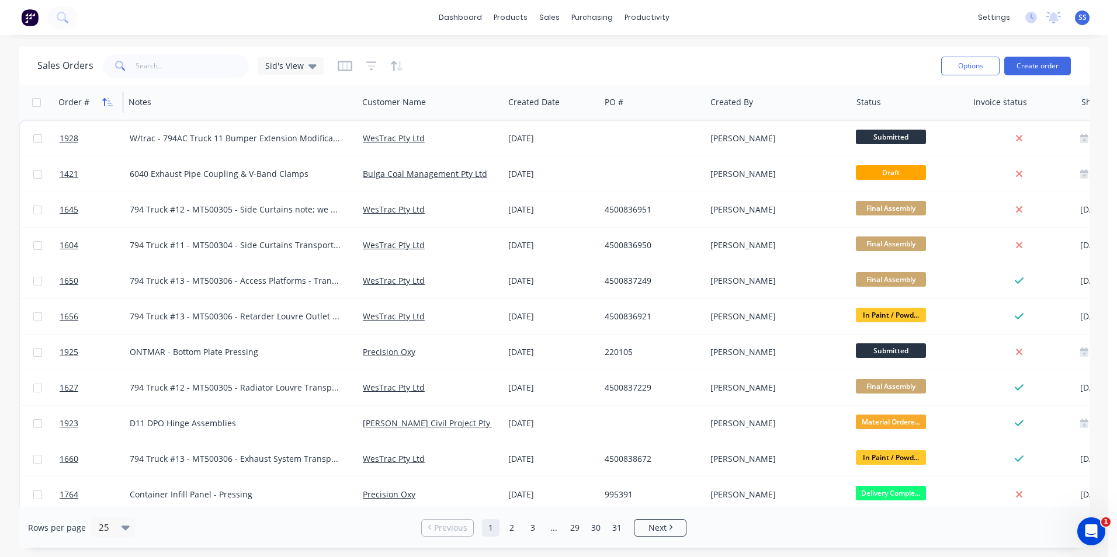
click at [105, 102] on icon "button" at bounding box center [107, 102] width 11 height 9
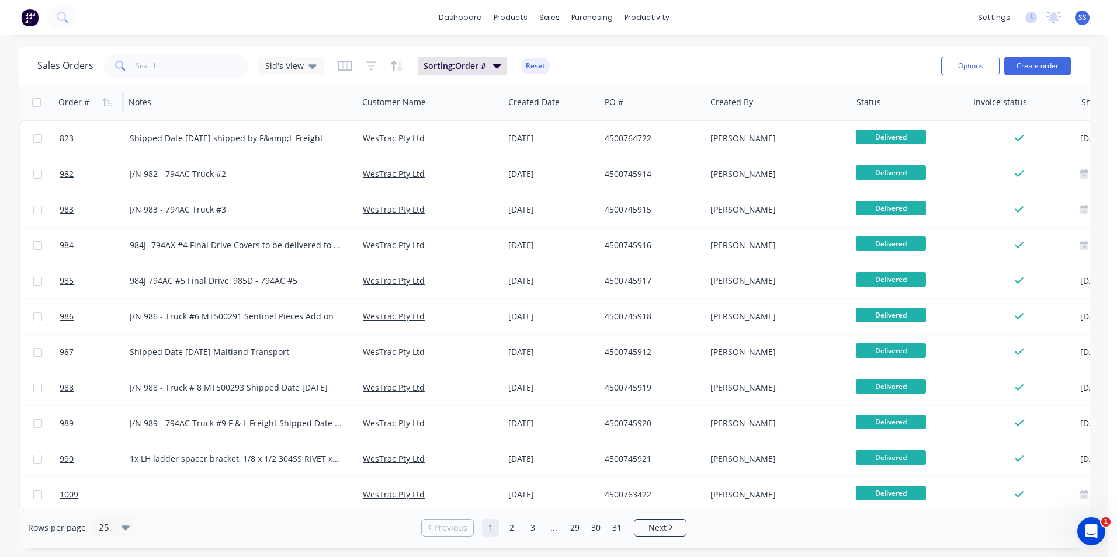
click at [105, 102] on icon "button" at bounding box center [107, 102] width 11 height 9
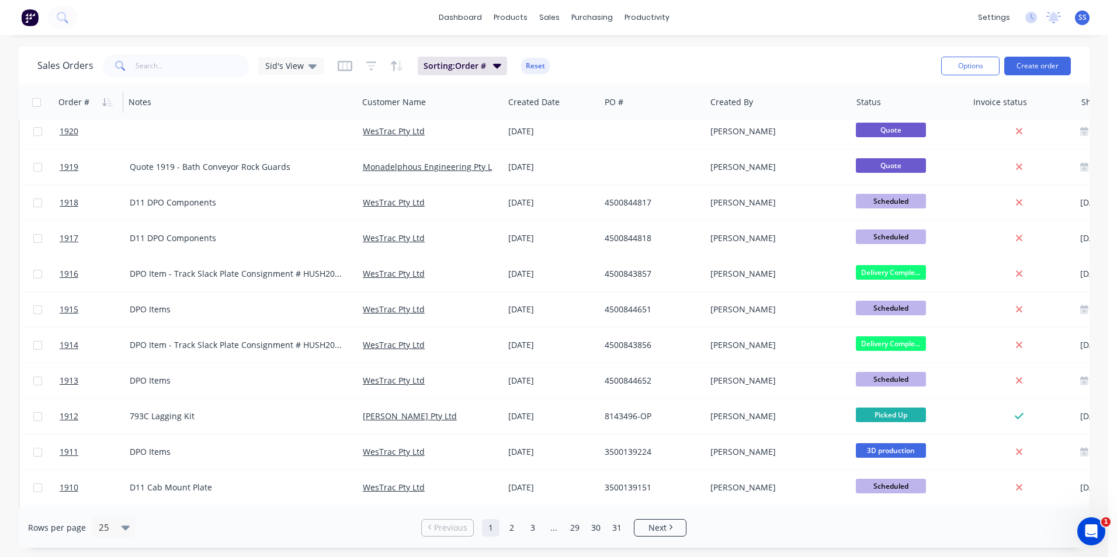
scroll to position [509, 0]
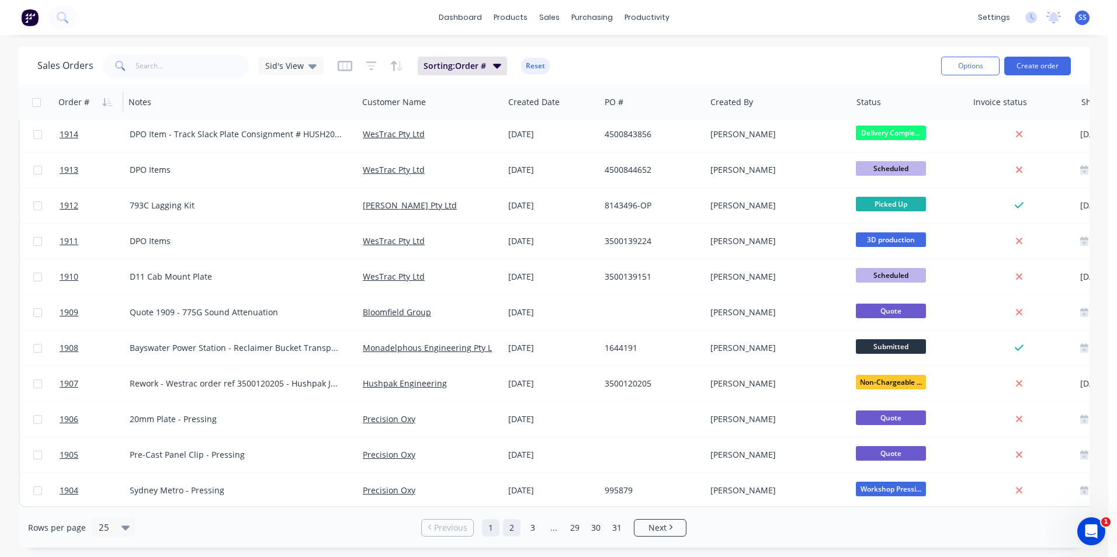
click at [509, 530] on link "2" at bounding box center [512, 528] width 18 height 18
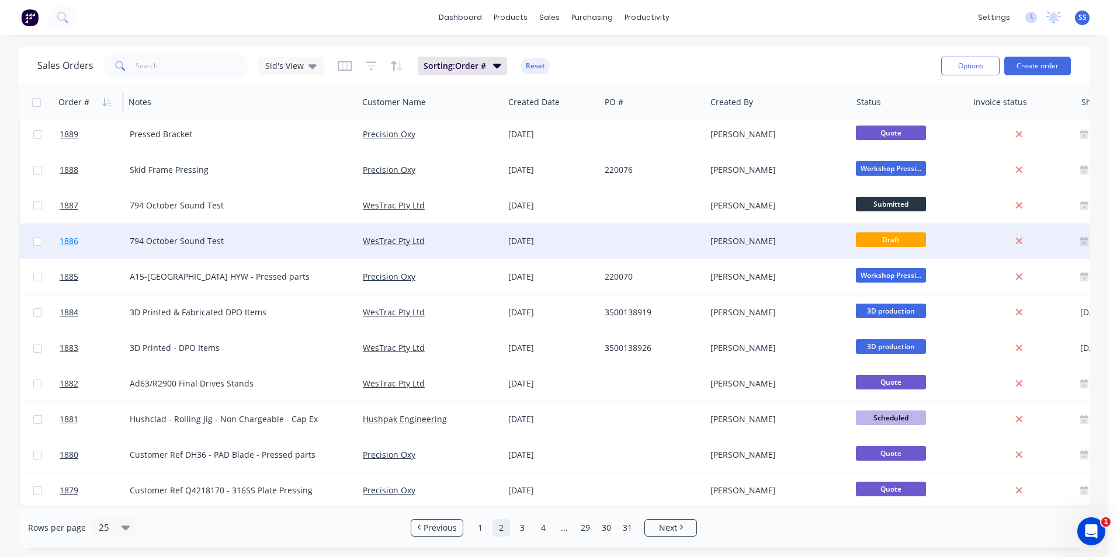
click at [71, 238] on span "1886" at bounding box center [69, 241] width 19 height 12
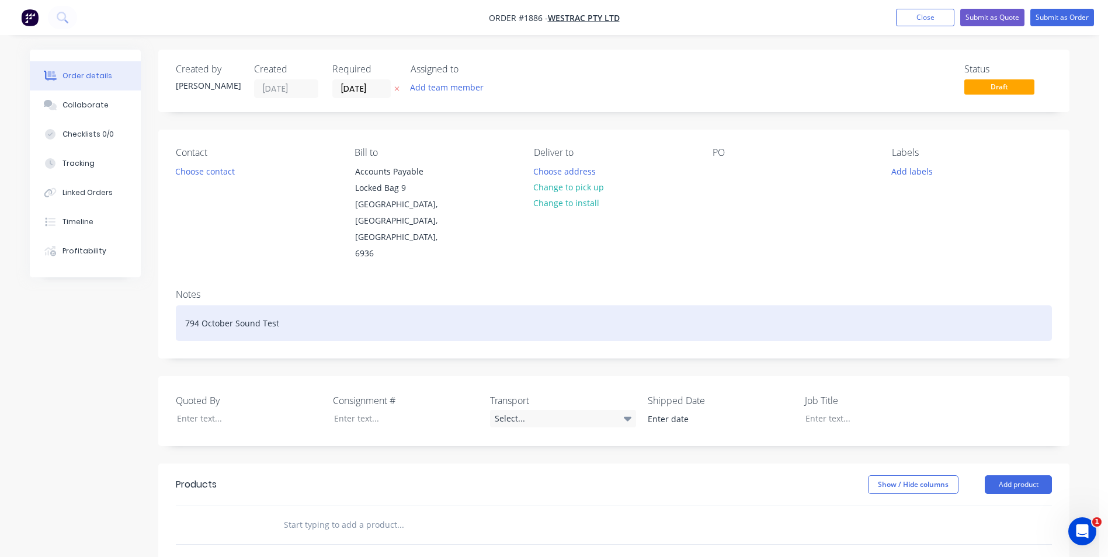
click at [198, 305] on div "794 October Sound Test" at bounding box center [614, 323] width 876 height 36
click at [249, 305] on div "794 October Sound Test" at bounding box center [614, 323] width 876 height 36
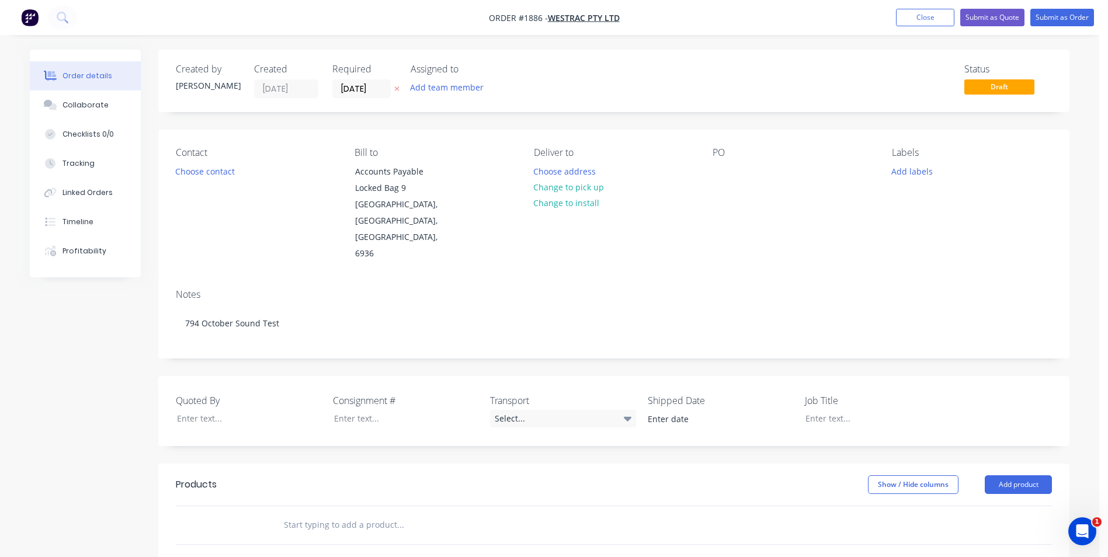
click at [312, 506] on div at bounding box center [479, 525] width 421 height 38
click at [328, 513] on input "text" at bounding box center [400, 524] width 234 height 23
type input "5"
click at [79, 389] on div "Created by [PERSON_NAME] Created [DATE] Required [DATE] Assigned to Add team me…" at bounding box center [550, 446] width 1040 height 793
click at [75, 103] on div "Collaborate" at bounding box center [85, 105] width 46 height 11
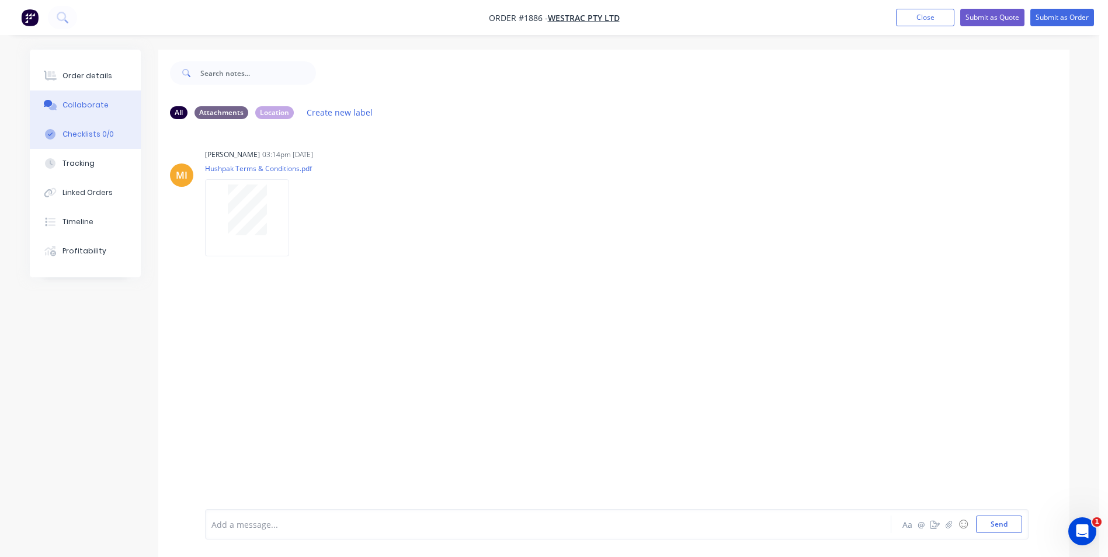
click at [87, 130] on div "Checklists 0/0" at bounding box center [87, 134] width 51 height 11
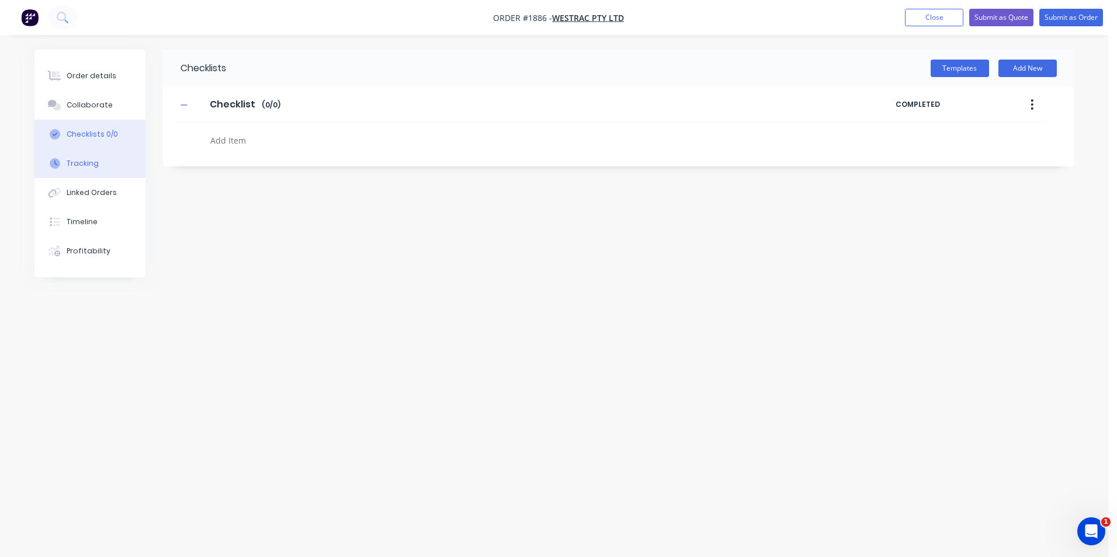
click at [79, 163] on div "Tracking" at bounding box center [83, 163] width 32 height 11
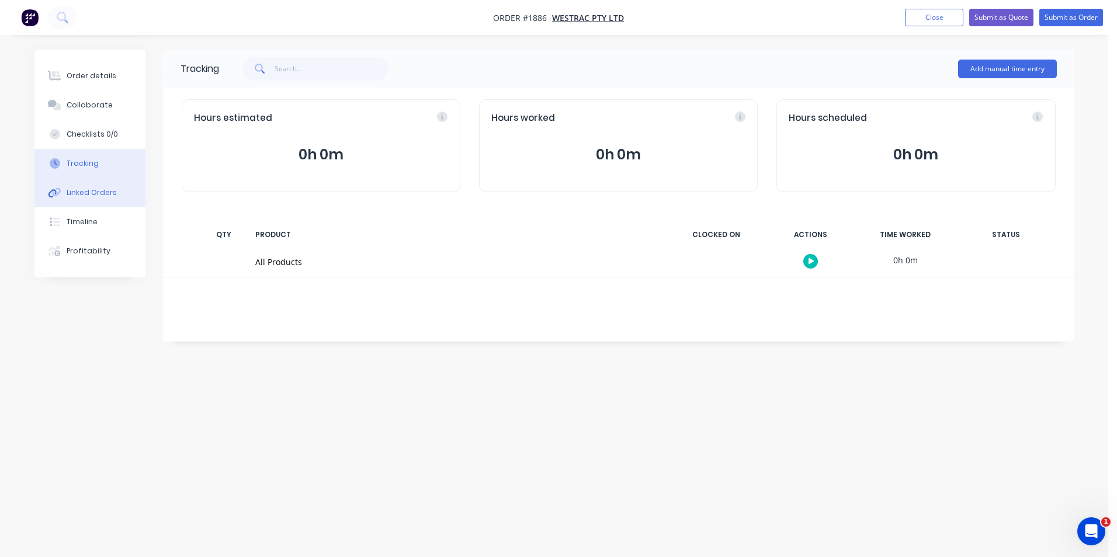
click at [85, 190] on div "Linked Orders" at bounding box center [92, 192] width 50 height 11
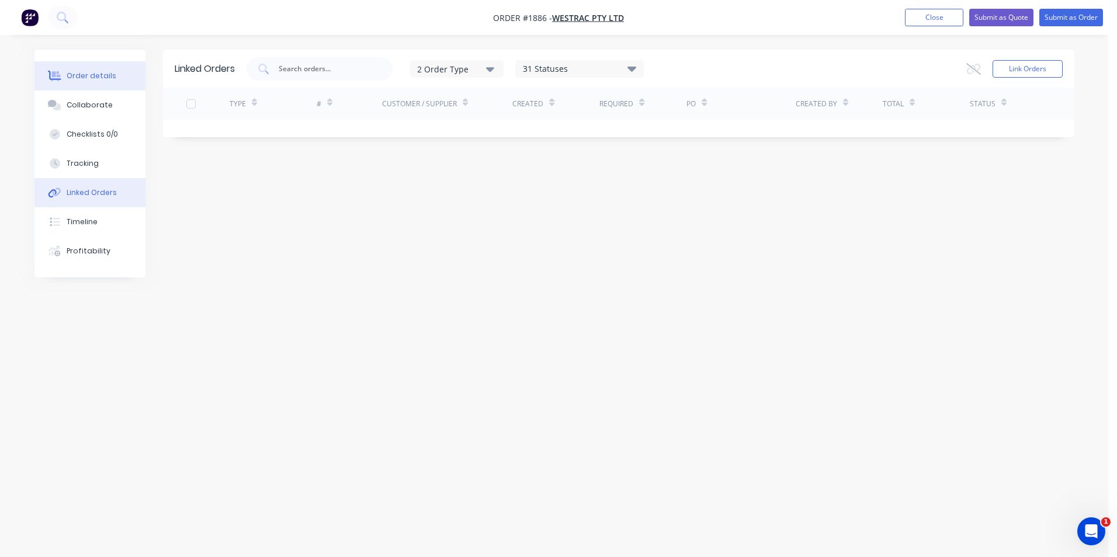
click at [85, 81] on div "Order details" at bounding box center [92, 76] width 50 height 11
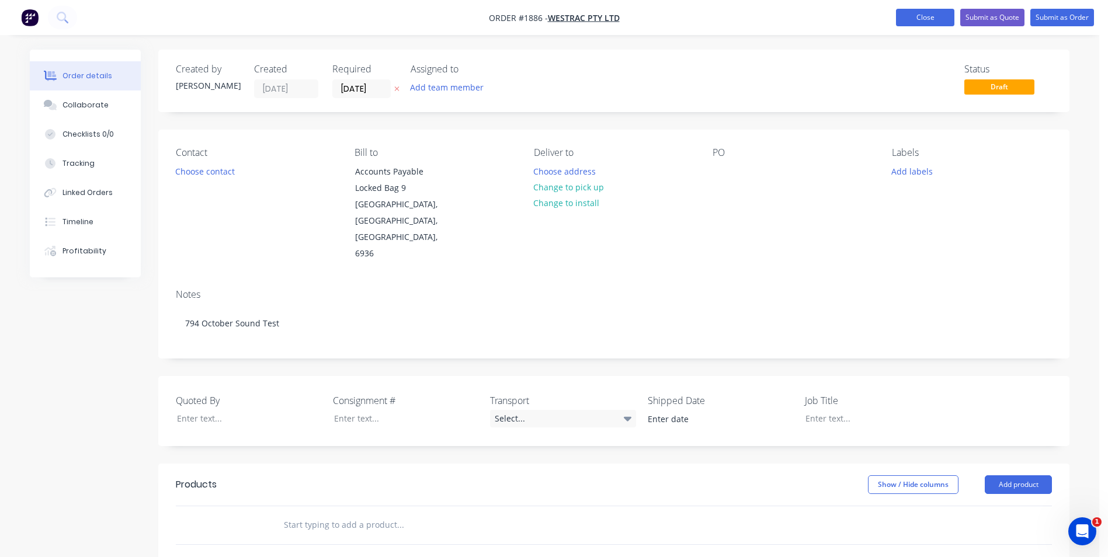
click at [909, 19] on button "Close" at bounding box center [925, 18] width 58 height 18
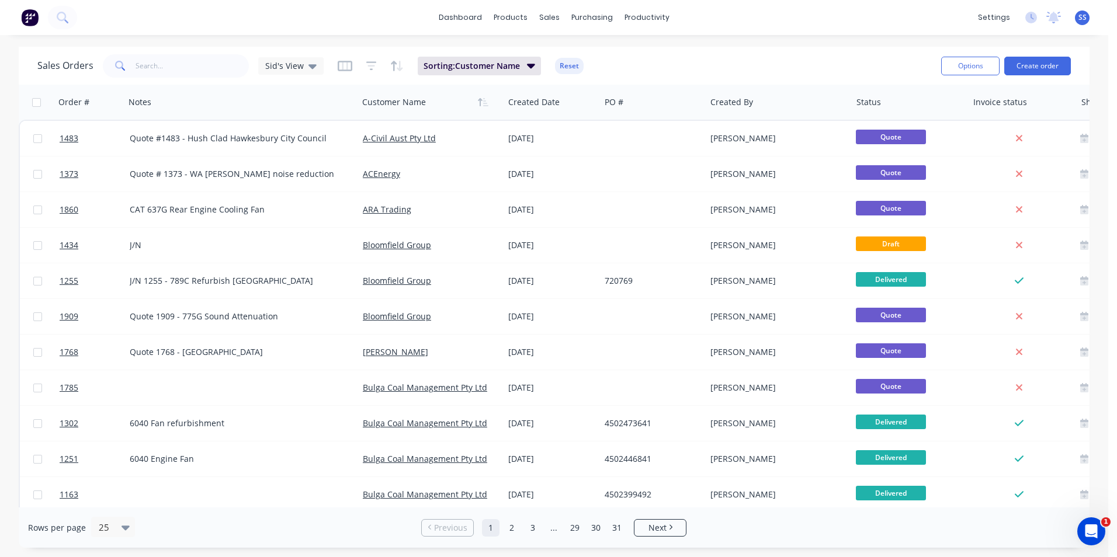
click at [8, 220] on div "Sales Orders Sid's View Sorting: Customer Name Reset Options Create order Order…" at bounding box center [554, 297] width 1108 height 501
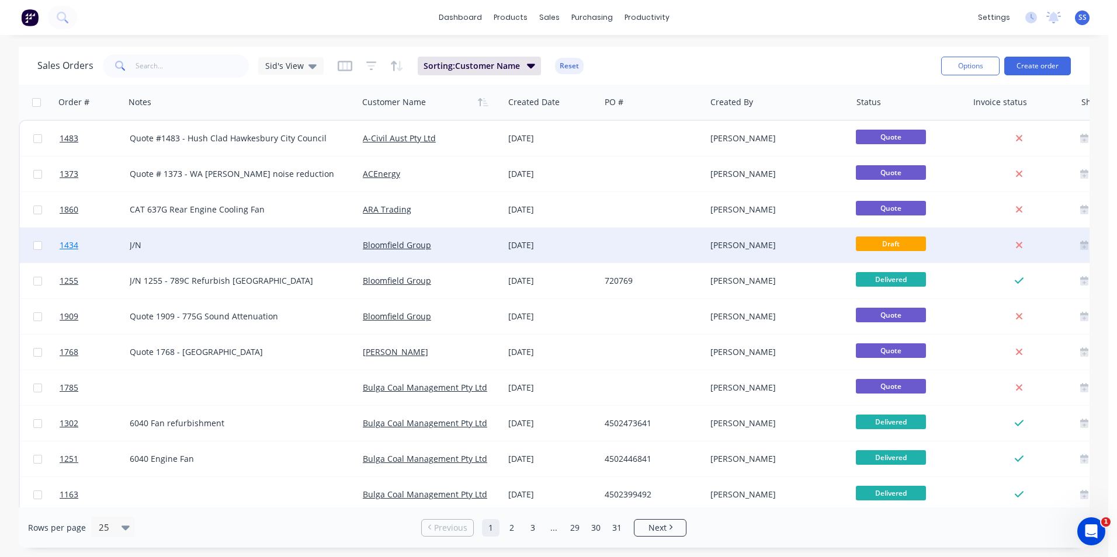
click at [64, 245] on span "1434" at bounding box center [69, 245] width 19 height 12
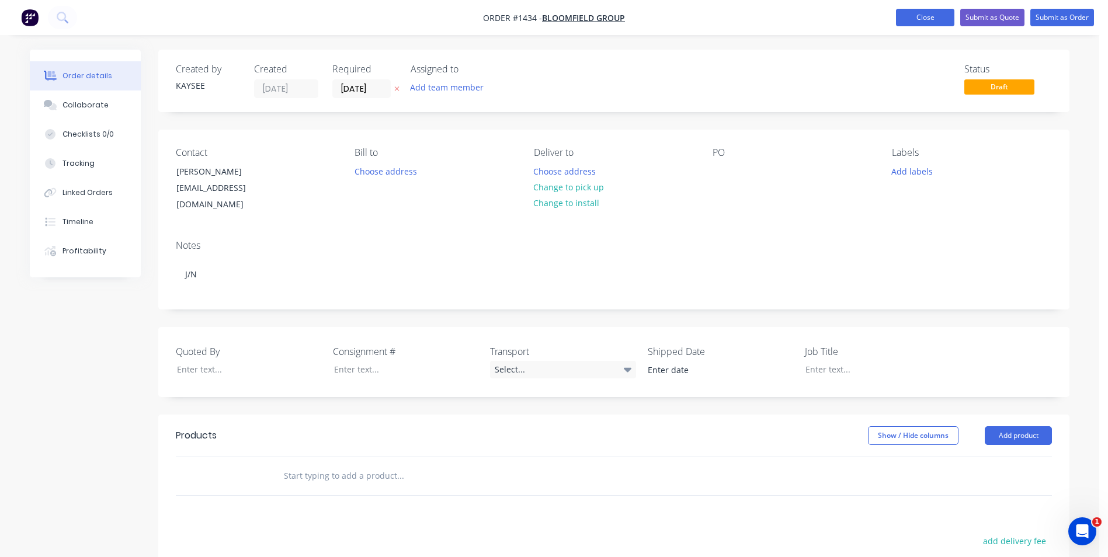
click at [914, 19] on button "Close" at bounding box center [925, 18] width 58 height 18
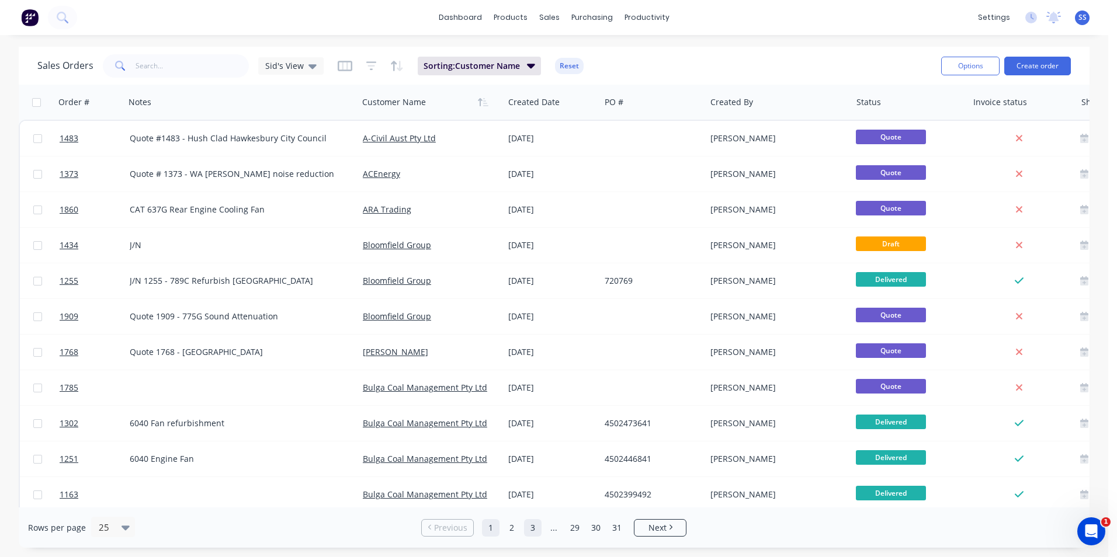
click at [537, 528] on link "3" at bounding box center [533, 528] width 18 height 18
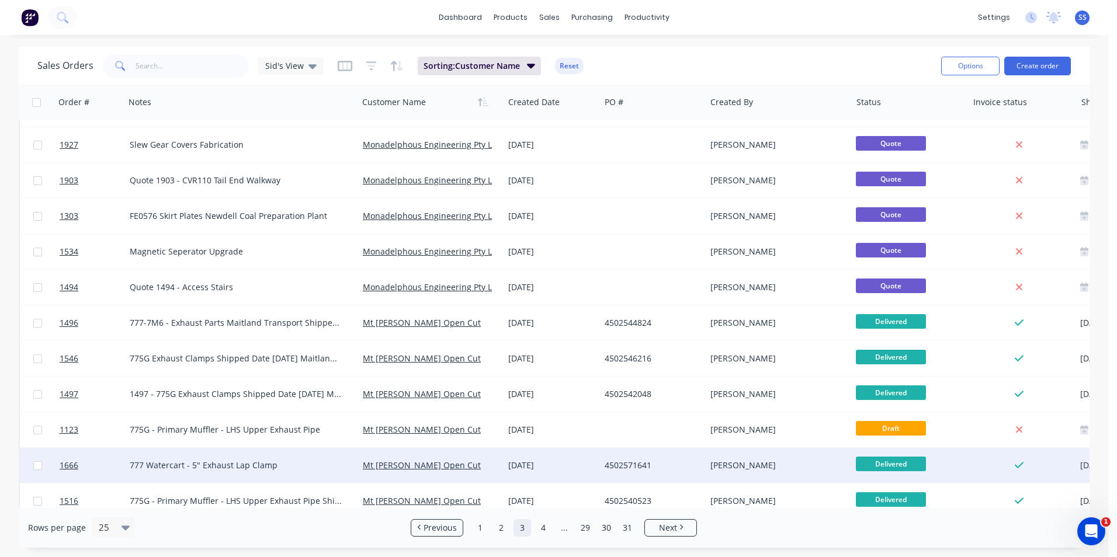
scroll to position [350, 0]
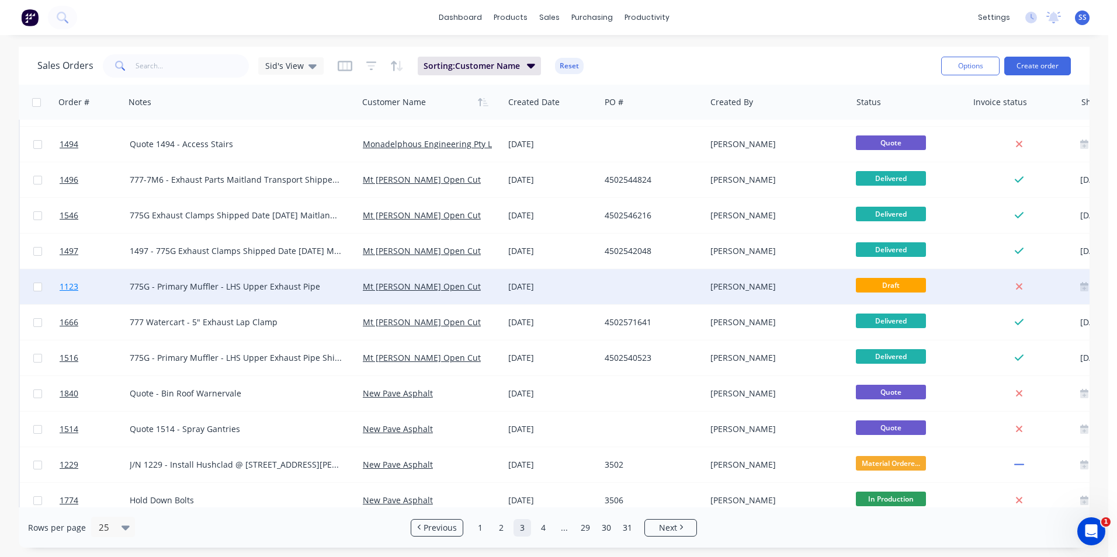
click at [67, 285] on span "1123" at bounding box center [69, 287] width 19 height 12
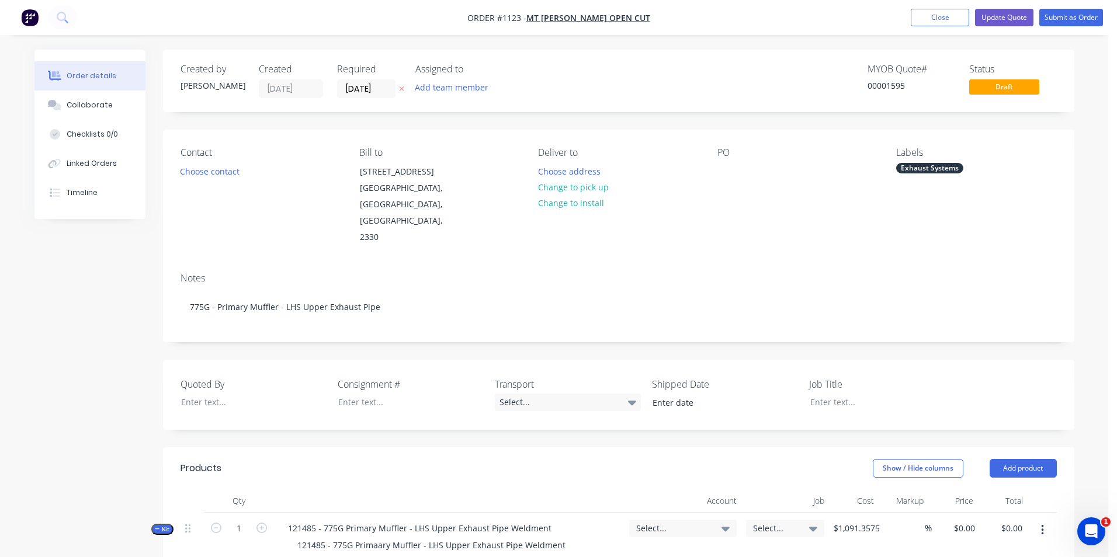
type input "98"
type input "$2,046.44"
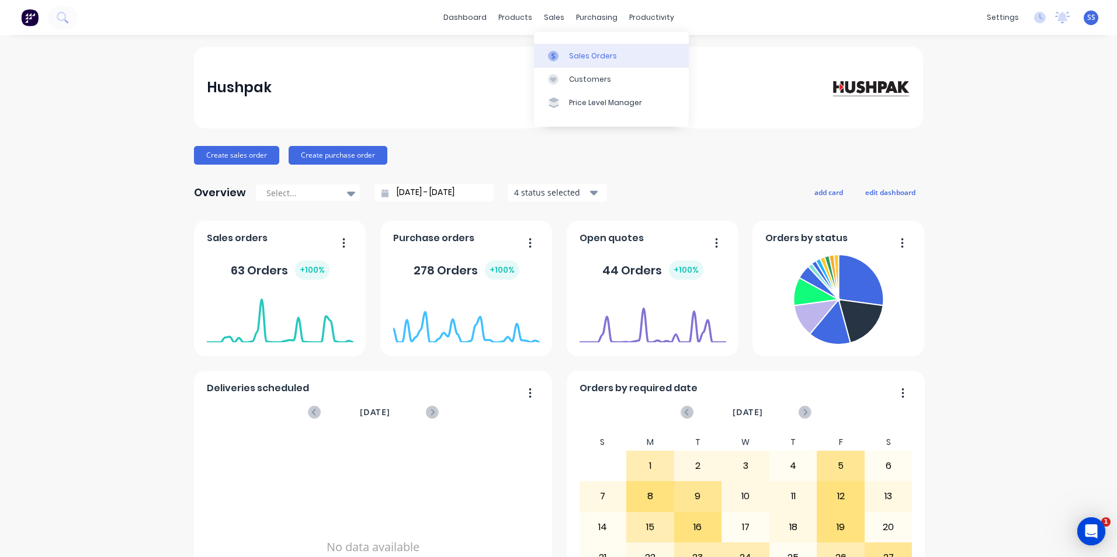
click at [585, 53] on div "Sales Orders" at bounding box center [593, 56] width 48 height 11
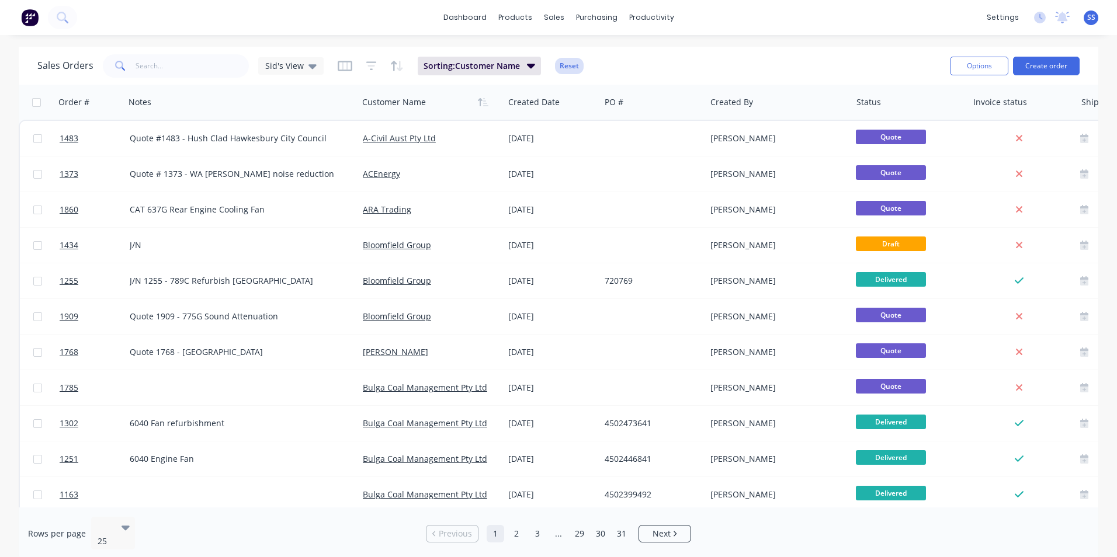
click at [571, 61] on button "Reset" at bounding box center [569, 66] width 29 height 16
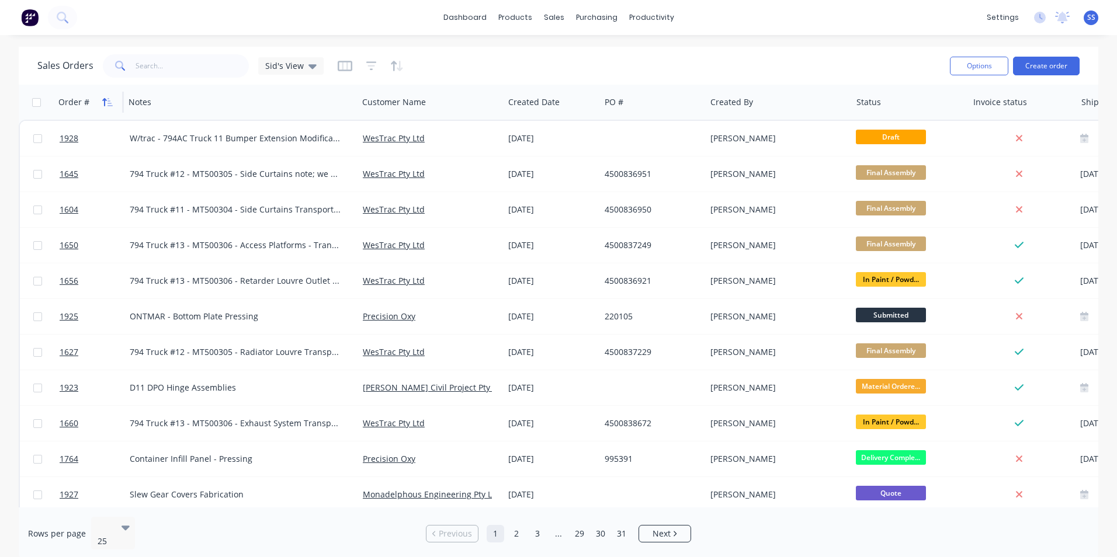
click at [101, 100] on button "button" at bounding box center [108, 102] width 18 height 18
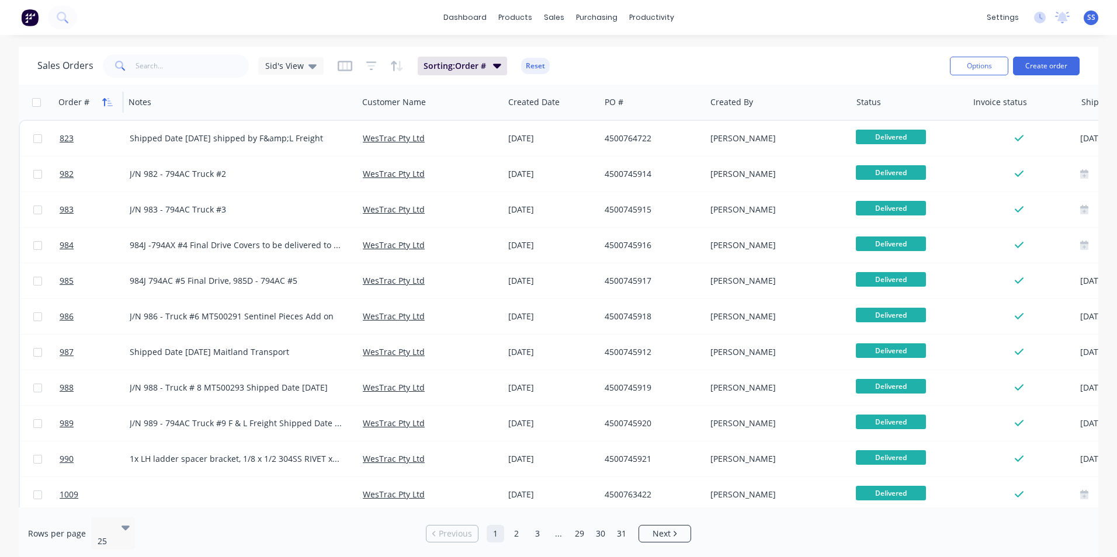
click at [107, 106] on icon "button" at bounding box center [107, 102] width 11 height 9
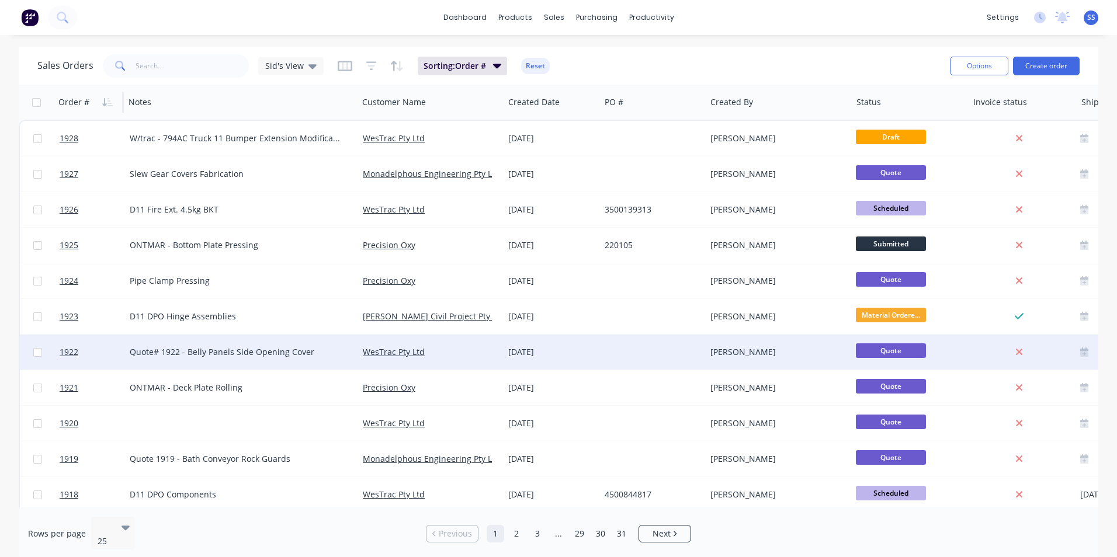
click at [217, 353] on div "Quote# 1922 - Belly Panels Side Opening Cover" at bounding box center [236, 352] width 213 height 12
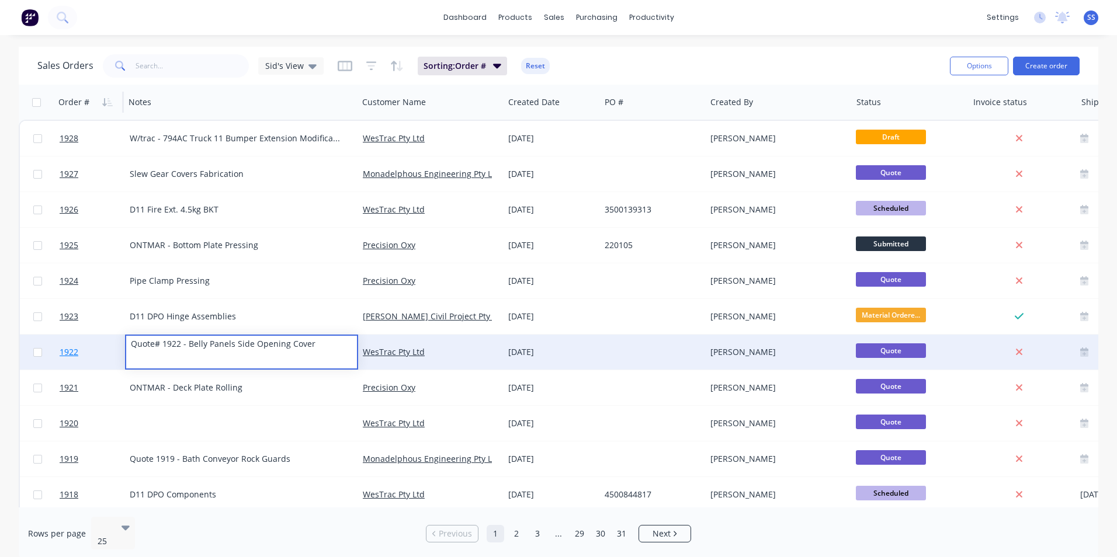
click at [74, 350] on span "1922" at bounding box center [69, 352] width 19 height 12
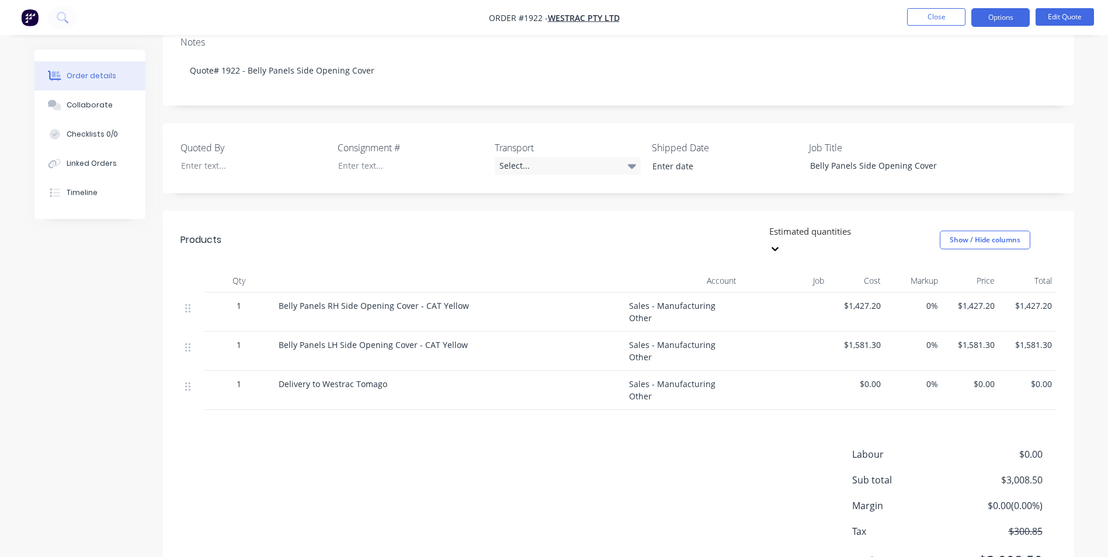
scroll to position [220, 0]
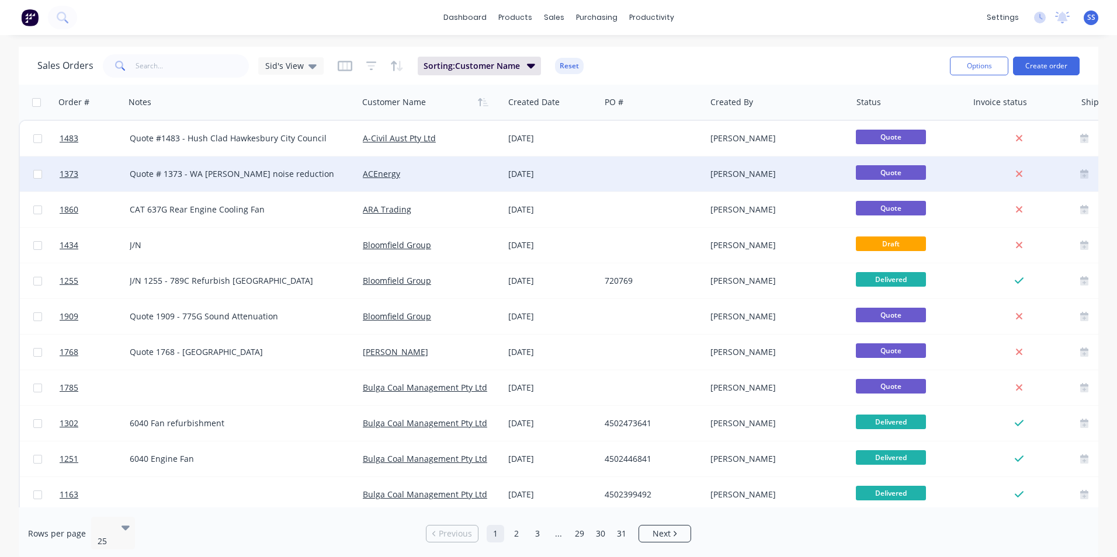
click at [235, 178] on div "Quote # 1373 - WA [PERSON_NAME] noise reduction" at bounding box center [236, 174] width 213 height 12
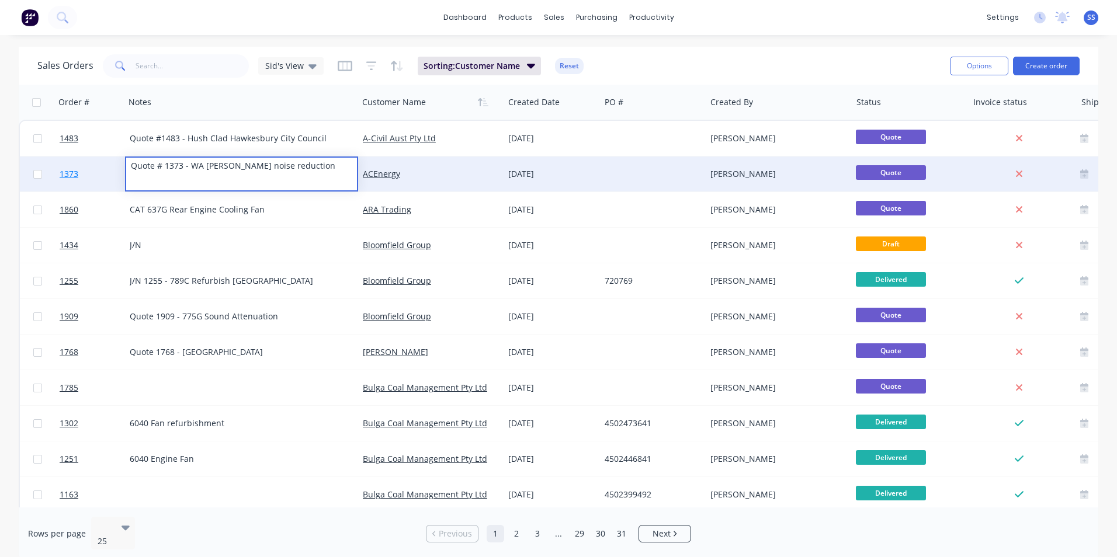
click at [70, 171] on span "1373" at bounding box center [69, 174] width 19 height 12
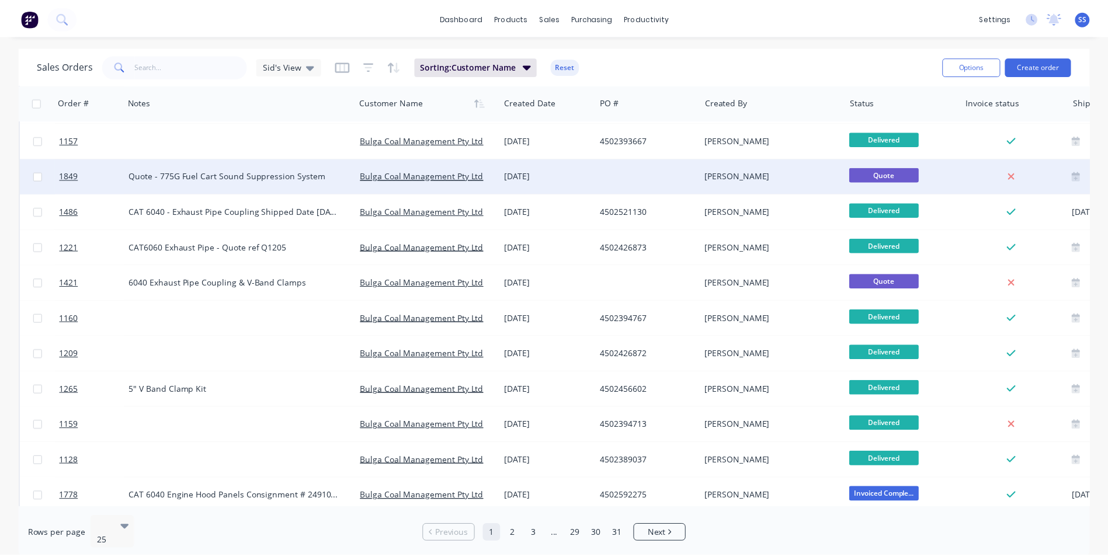
scroll to position [409, 0]
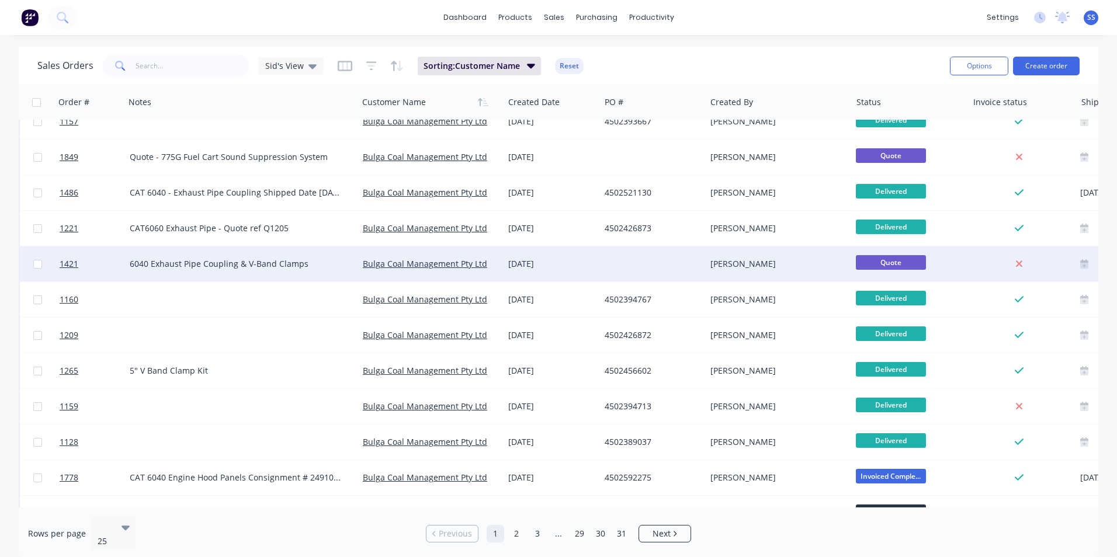
click at [189, 264] on div "6040 Exhaust Pipe Coupling & V-Band Clamps" at bounding box center [236, 264] width 213 height 12
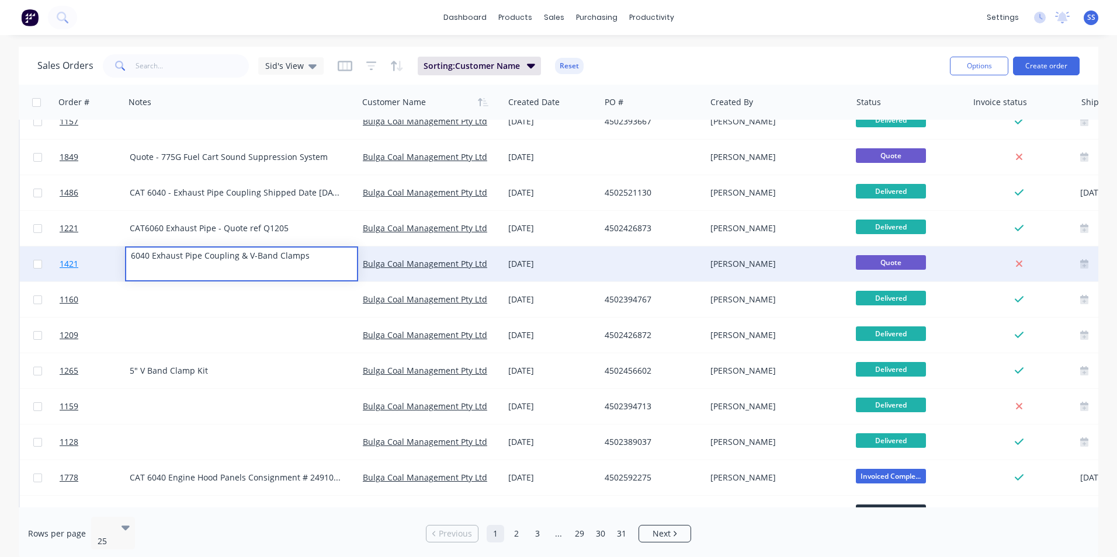
click at [67, 262] on span "1421" at bounding box center [69, 264] width 19 height 12
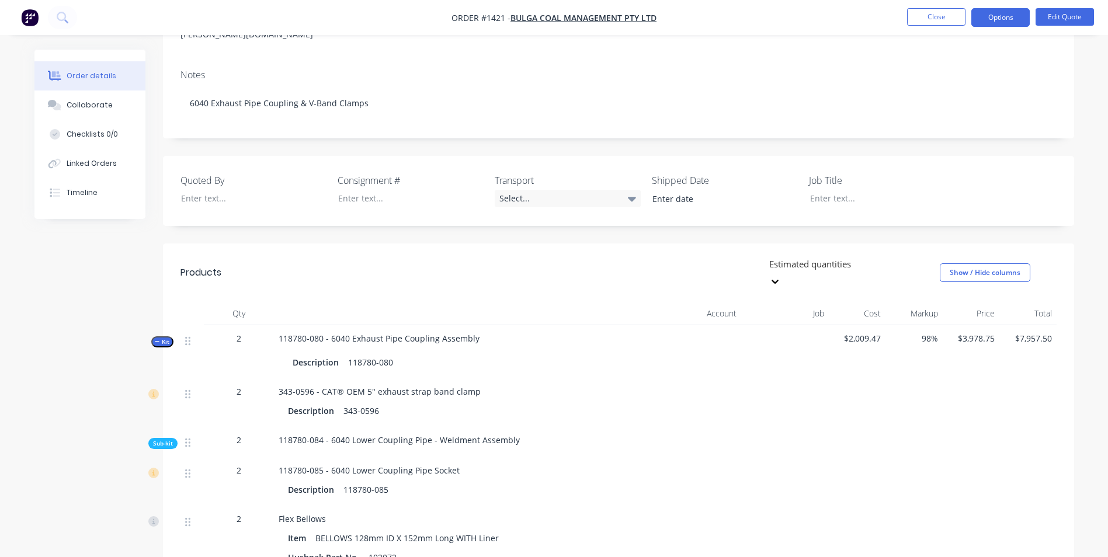
scroll to position [175, 0]
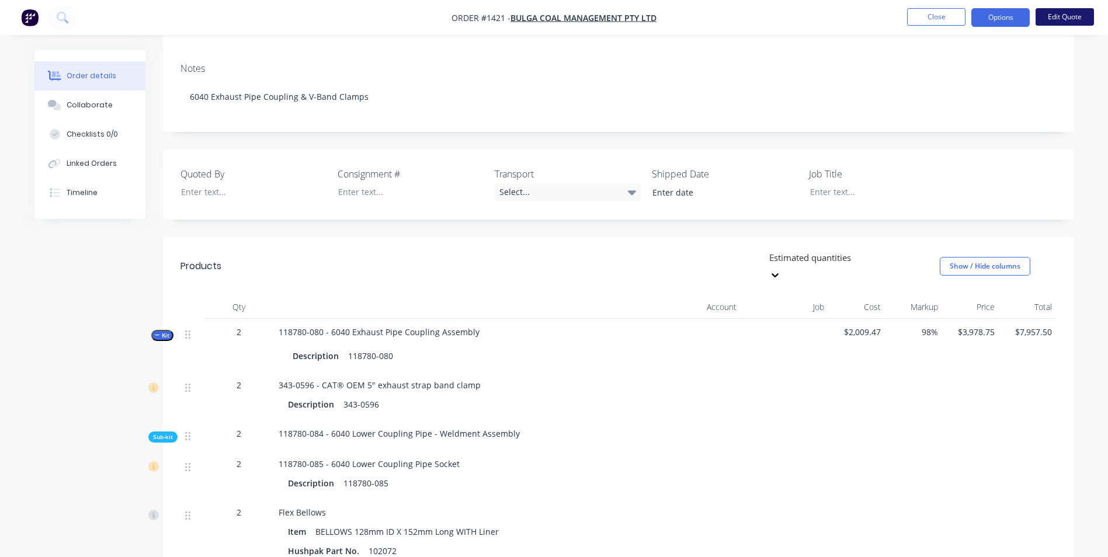
click at [1075, 21] on button "Edit Quote" at bounding box center [1065, 17] width 58 height 18
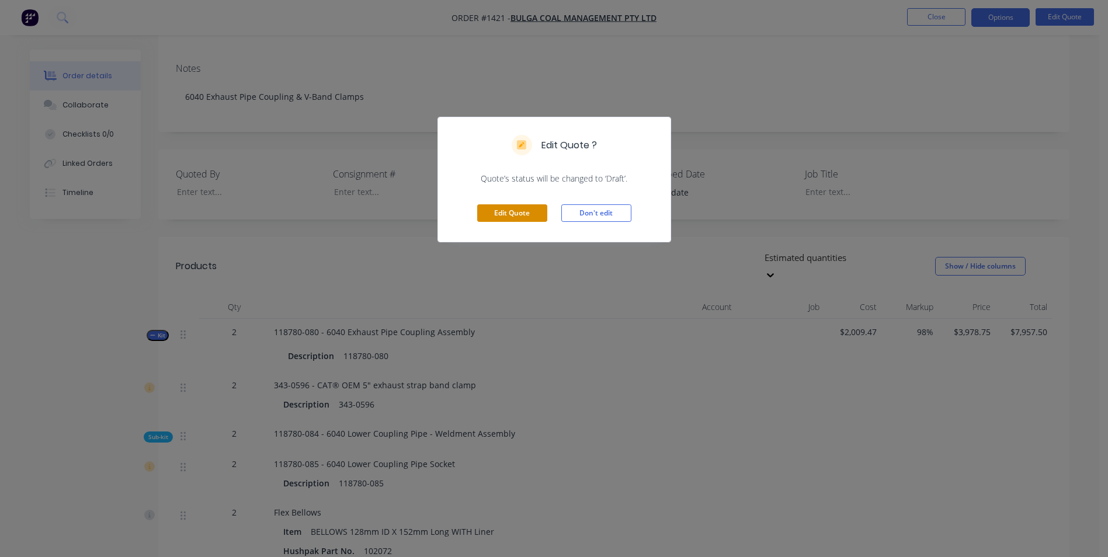
click at [523, 212] on button "Edit Quote" at bounding box center [512, 213] width 70 height 18
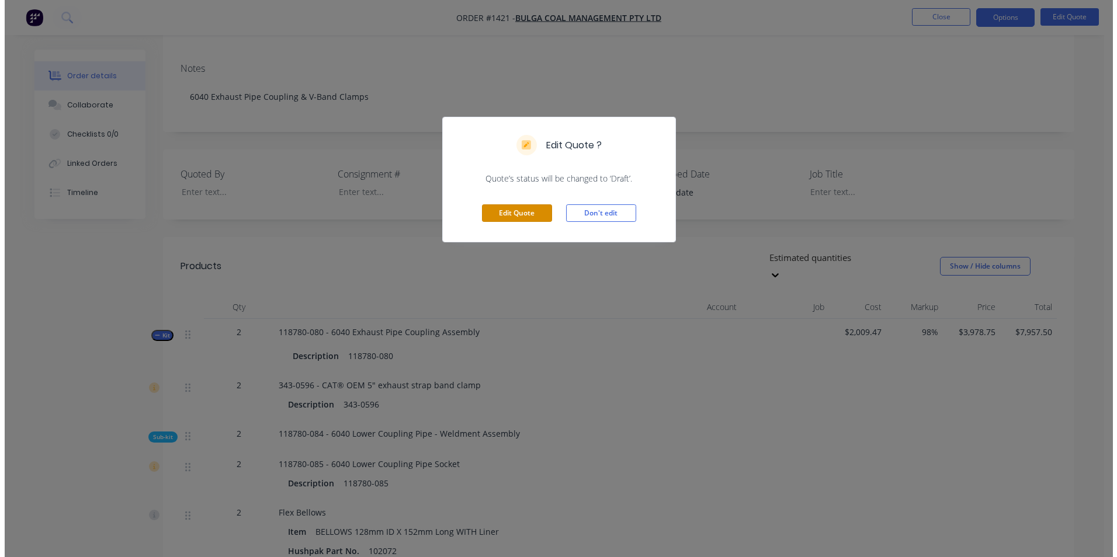
scroll to position [0, 0]
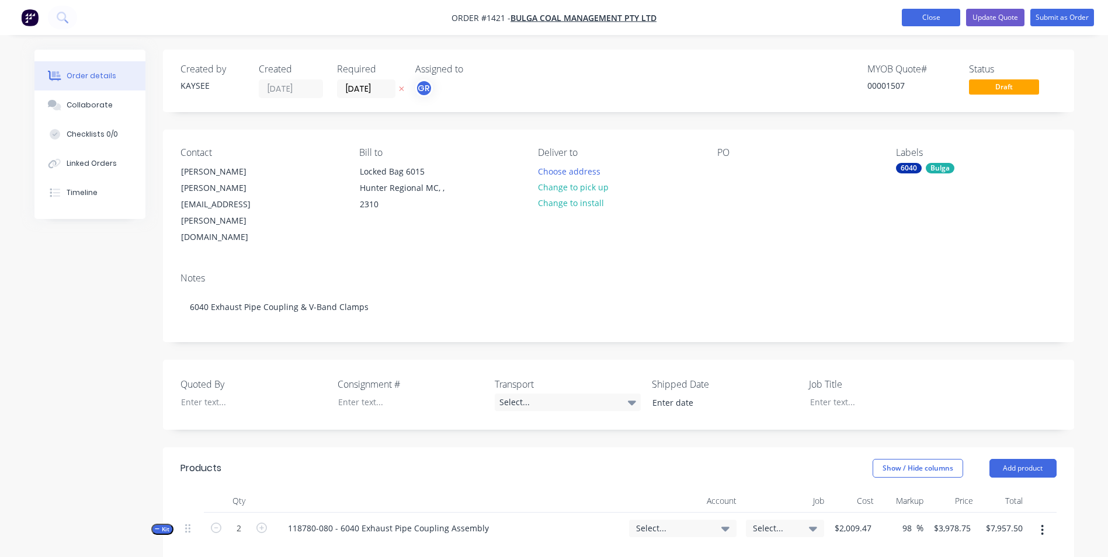
click at [928, 15] on button "Close" at bounding box center [931, 18] width 58 height 18
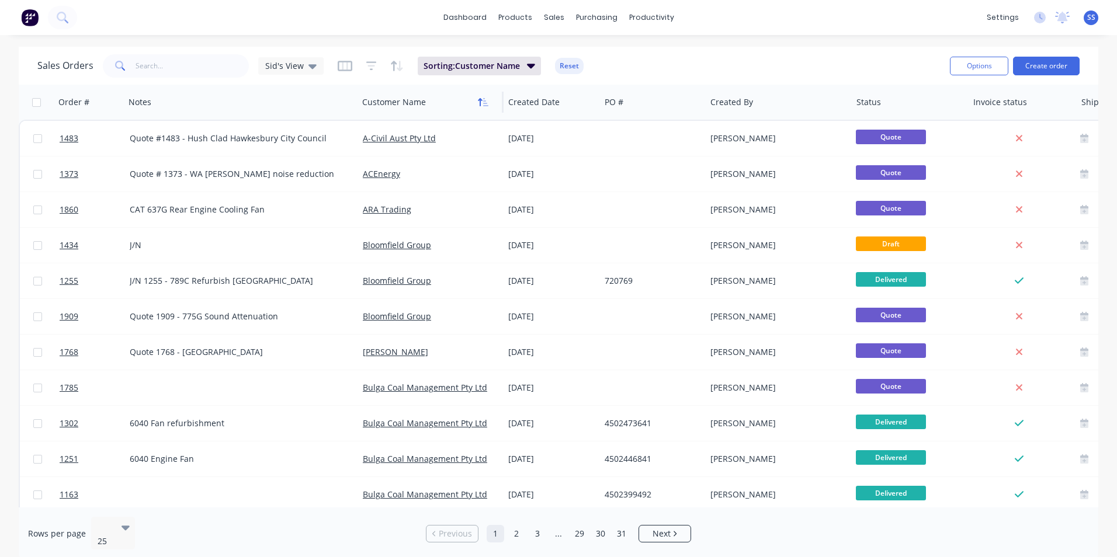
click at [483, 102] on icon "button" at bounding box center [483, 102] width 11 height 9
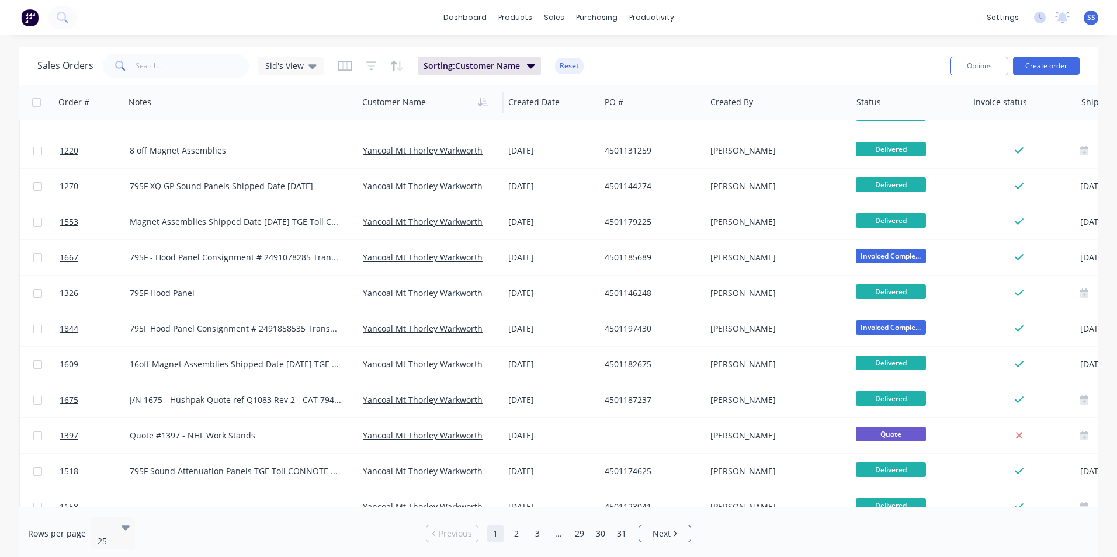
scroll to position [509, 0]
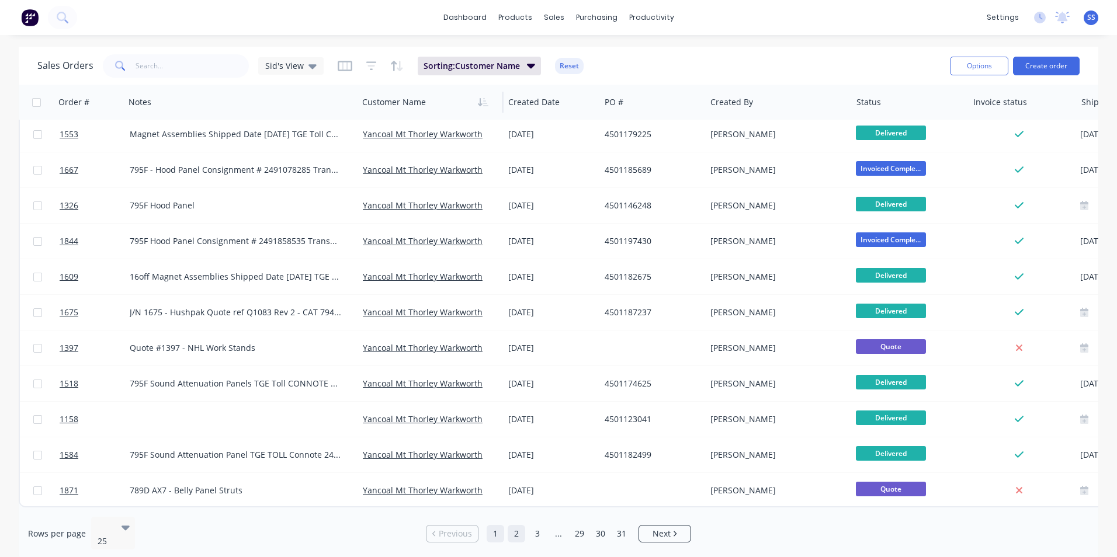
click at [514, 525] on link "2" at bounding box center [517, 534] width 18 height 18
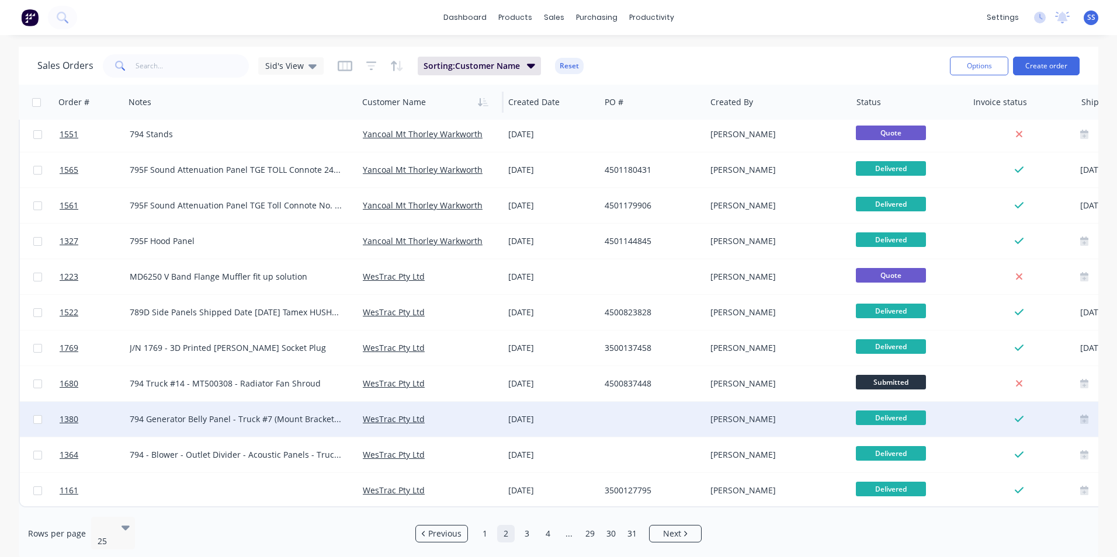
click at [247, 415] on div "794 Generator Belly Panel - Truck #7 (Mount Brackets Already supplied)" at bounding box center [236, 420] width 213 height 12
click at [70, 414] on span "1380" at bounding box center [69, 420] width 19 height 12
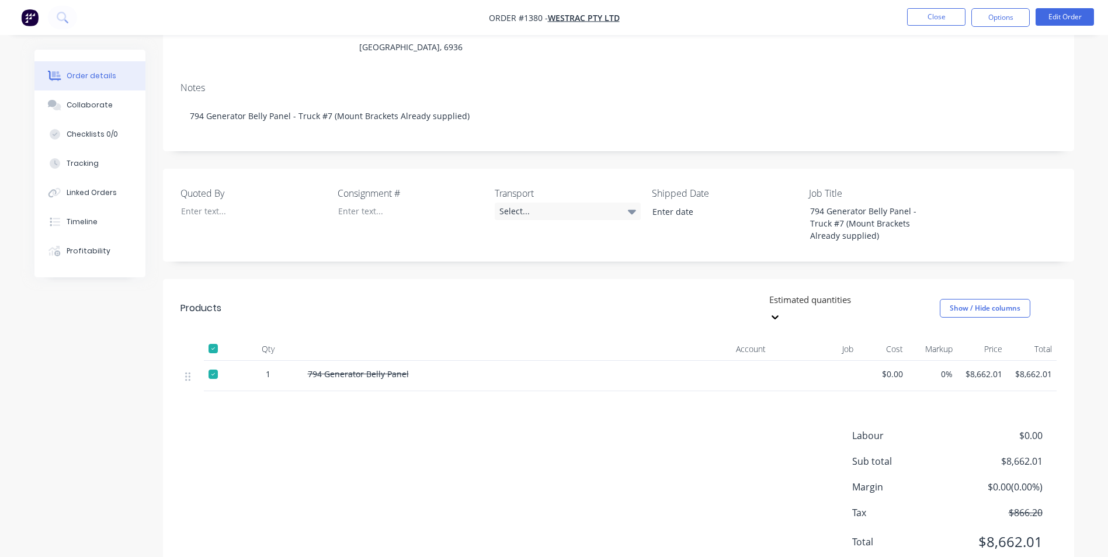
scroll to position [175, 0]
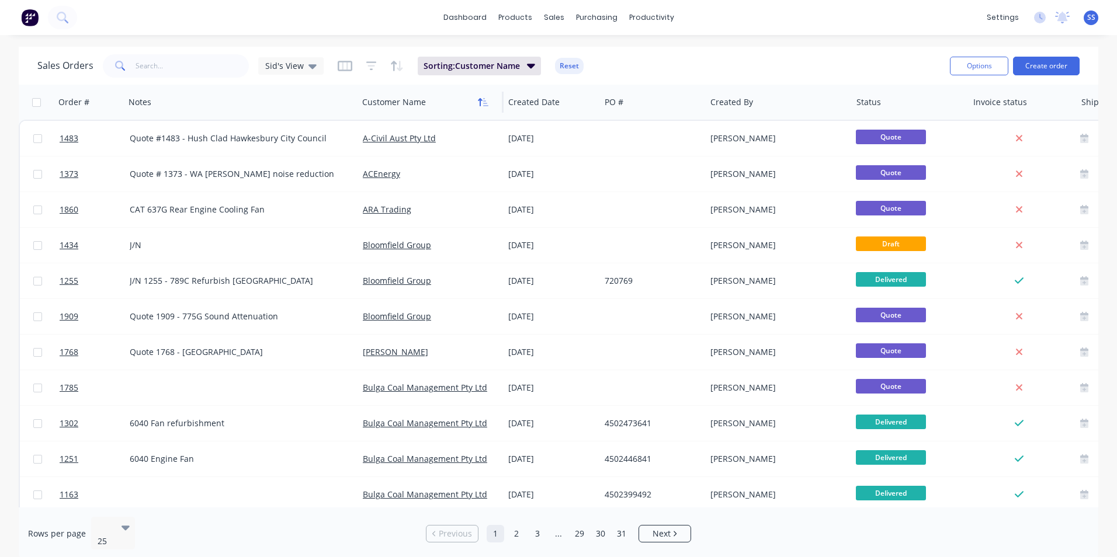
click at [484, 107] on button "button" at bounding box center [483, 102] width 18 height 18
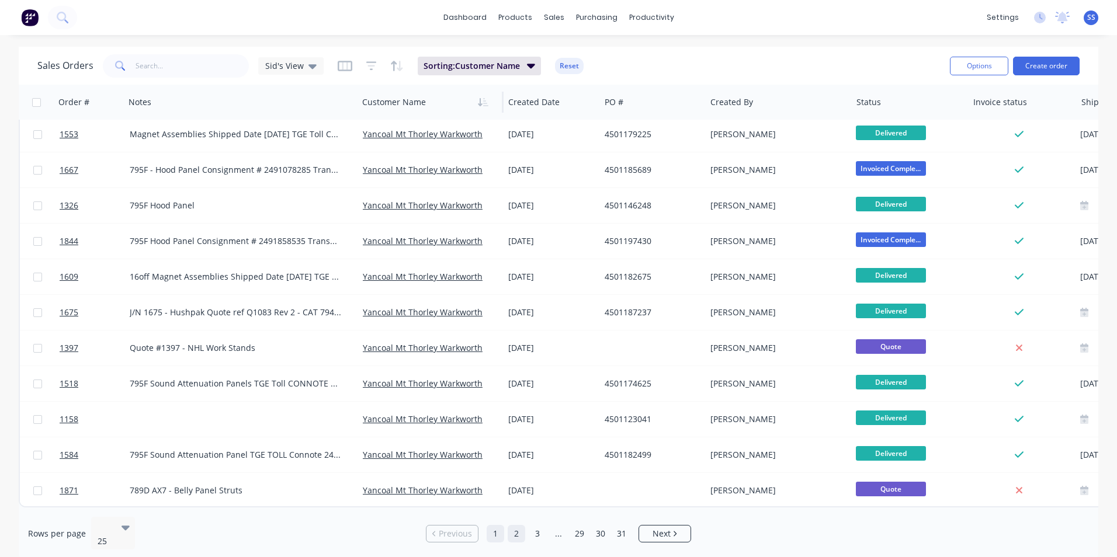
click at [520, 529] on link "2" at bounding box center [517, 534] width 18 height 18
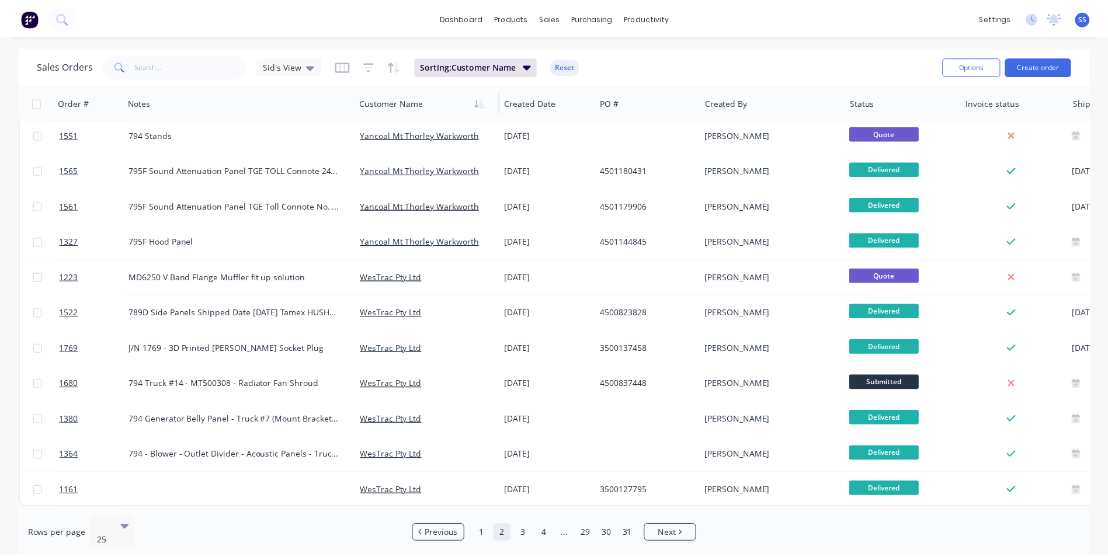
scroll to position [509, 0]
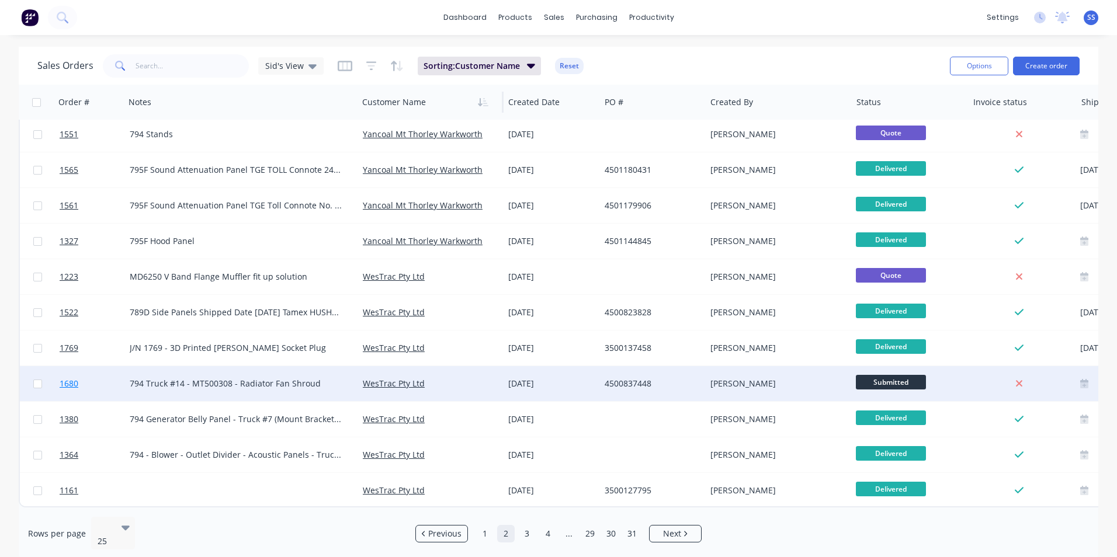
click at [68, 378] on span "1680" at bounding box center [69, 384] width 19 height 12
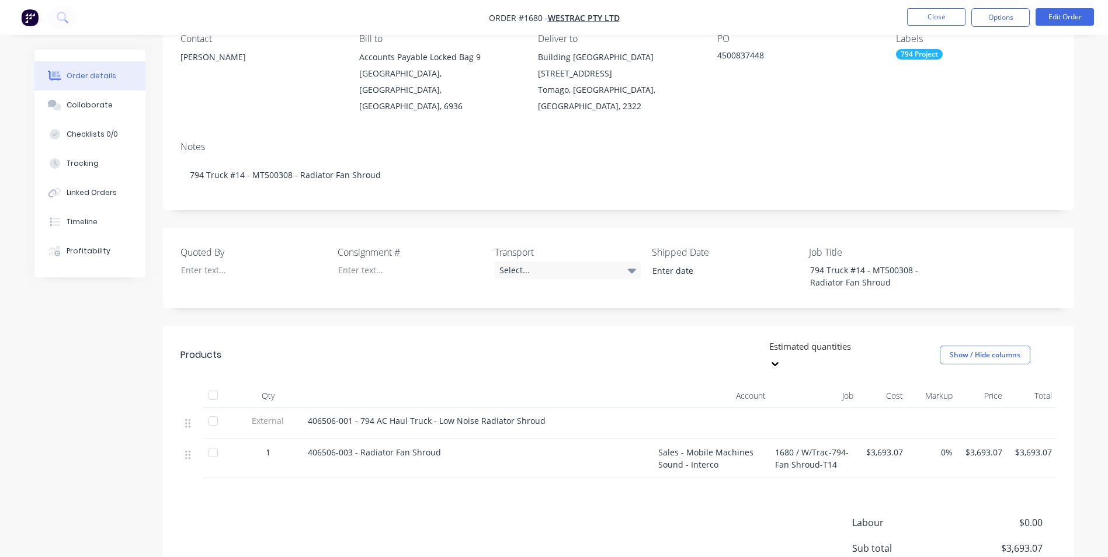
scroll to position [117, 0]
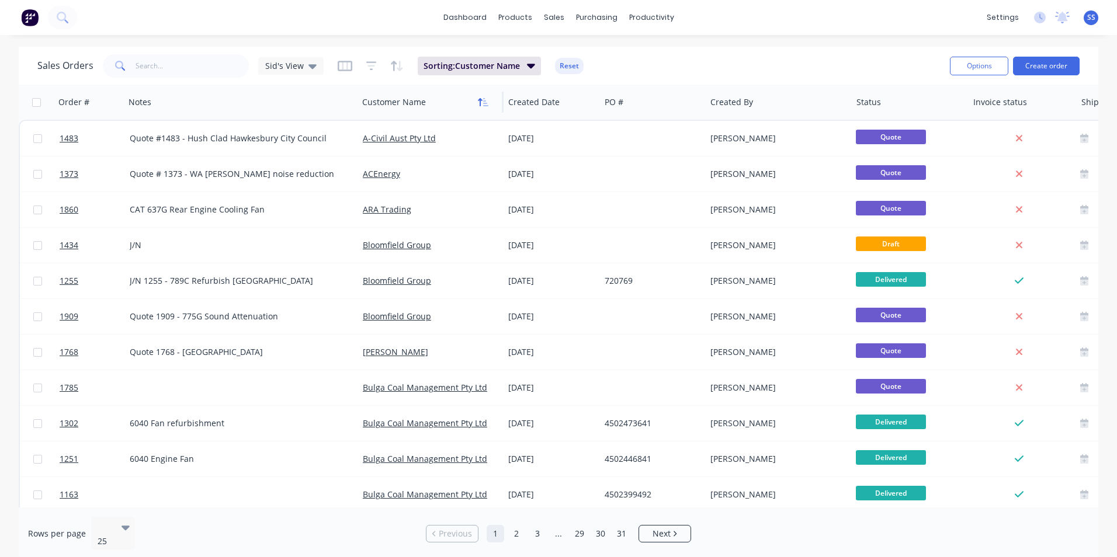
click at [484, 106] on icon "button" at bounding box center [485, 102] width 5 height 8
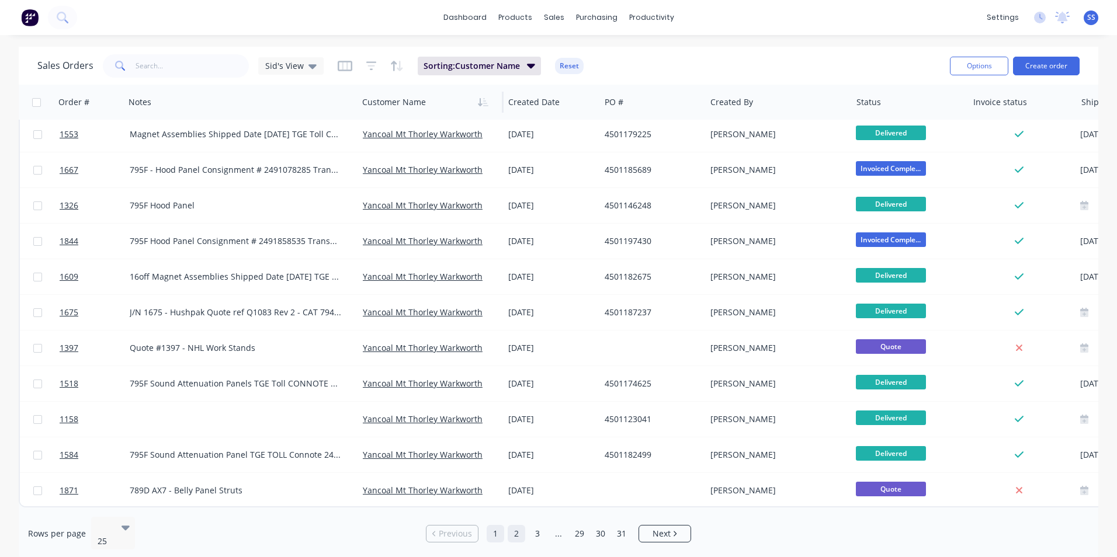
click at [514, 536] on link "2" at bounding box center [517, 534] width 18 height 18
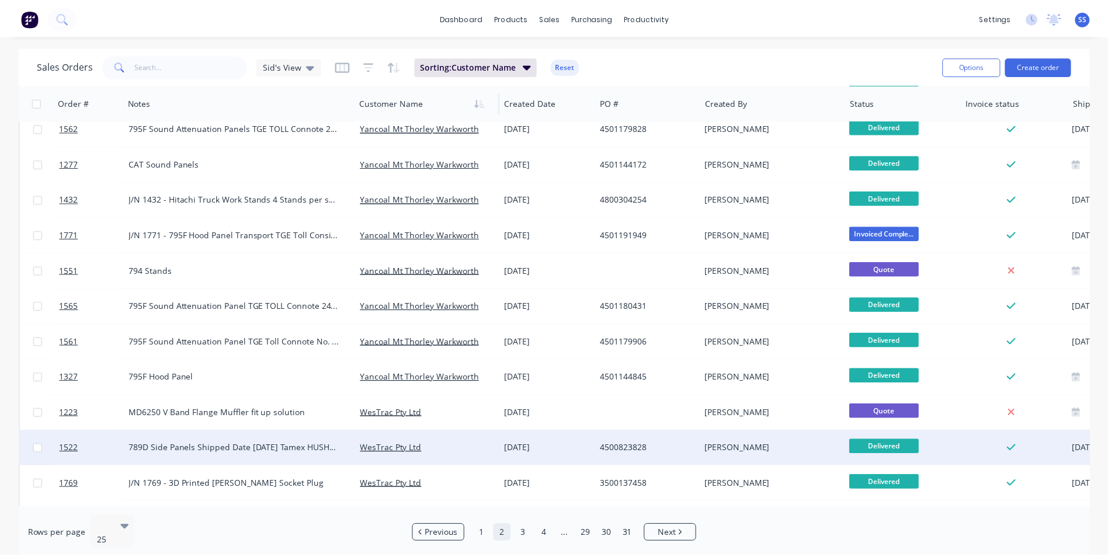
scroll to position [509, 0]
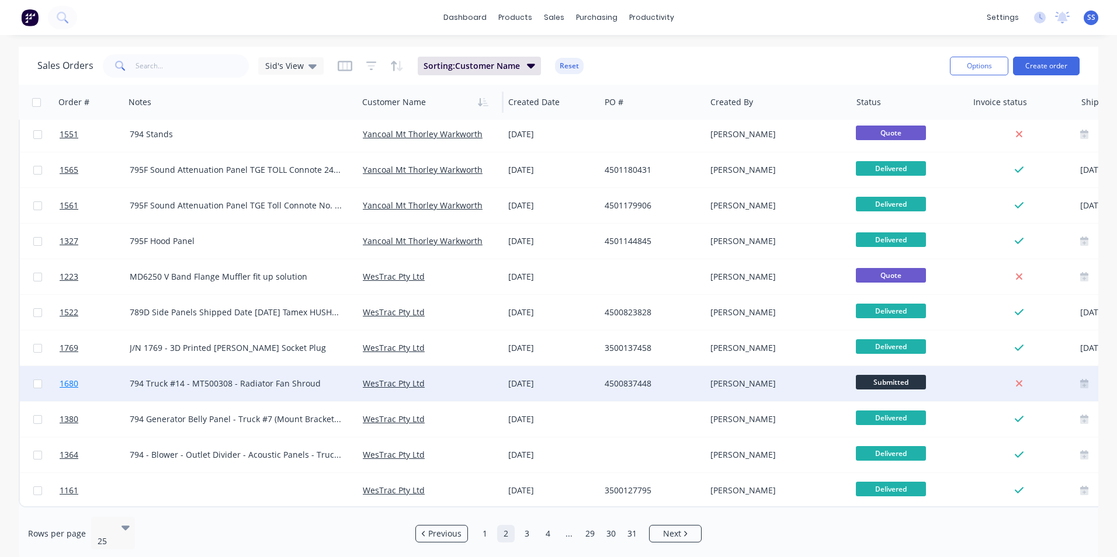
click at [70, 380] on span "1680" at bounding box center [69, 384] width 19 height 12
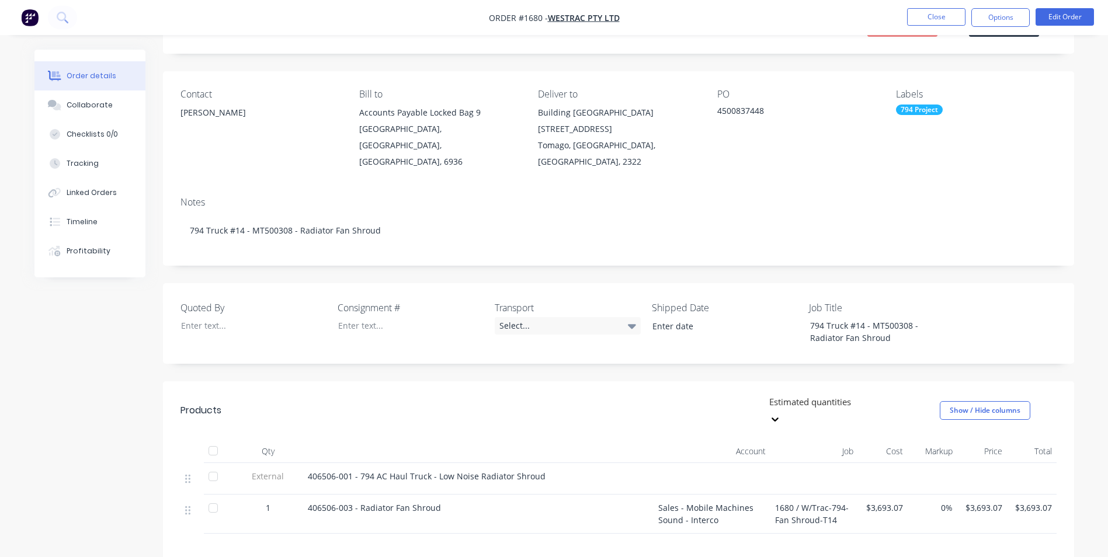
scroll to position [58, 0]
click at [715, 494] on div "Sales - Mobile Machines Sound - Interco" at bounding box center [712, 513] width 117 height 39
